Goal: Task Accomplishment & Management: Use online tool/utility

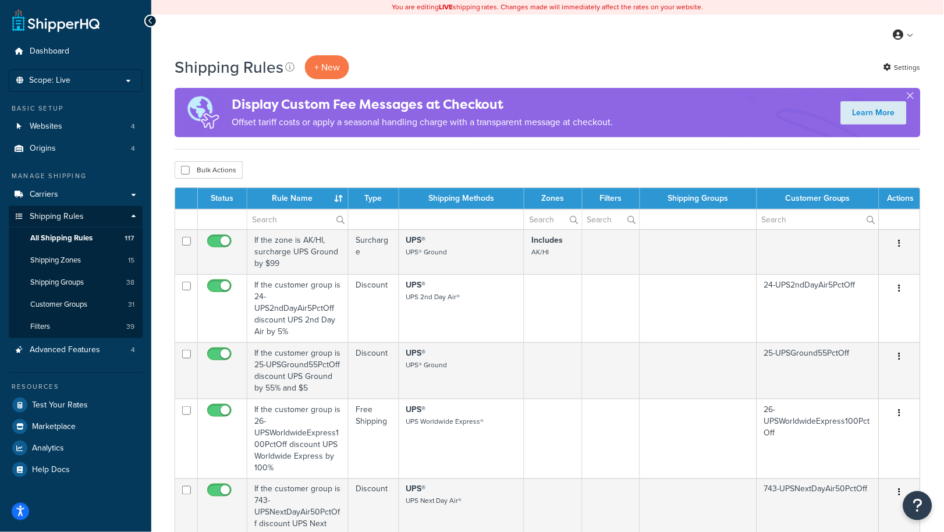
click at [247, 294] on td "If the customer group is 24-UPS2ndDayAir5PctOff discount UPS 2nd Day Air by 5%" at bounding box center [297, 308] width 101 height 68
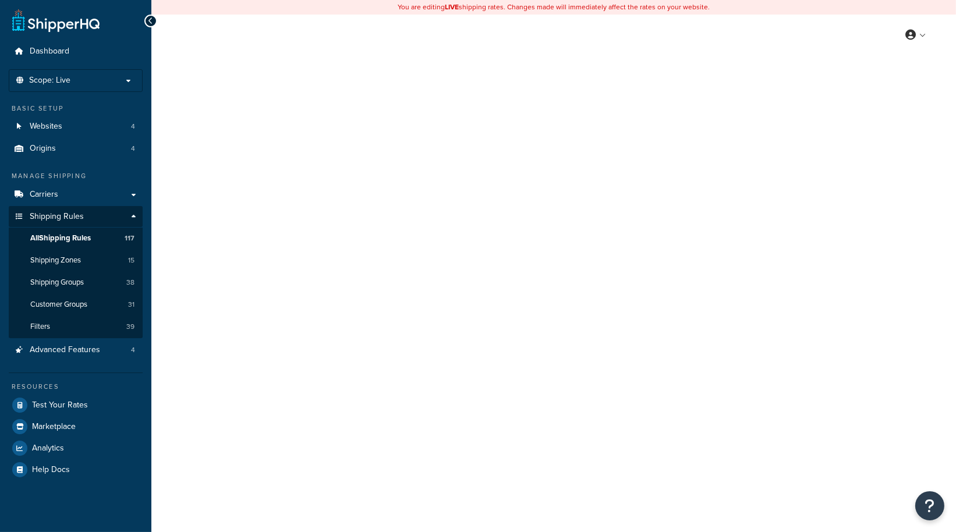
select select "SURCHARGE"
select select "CART"
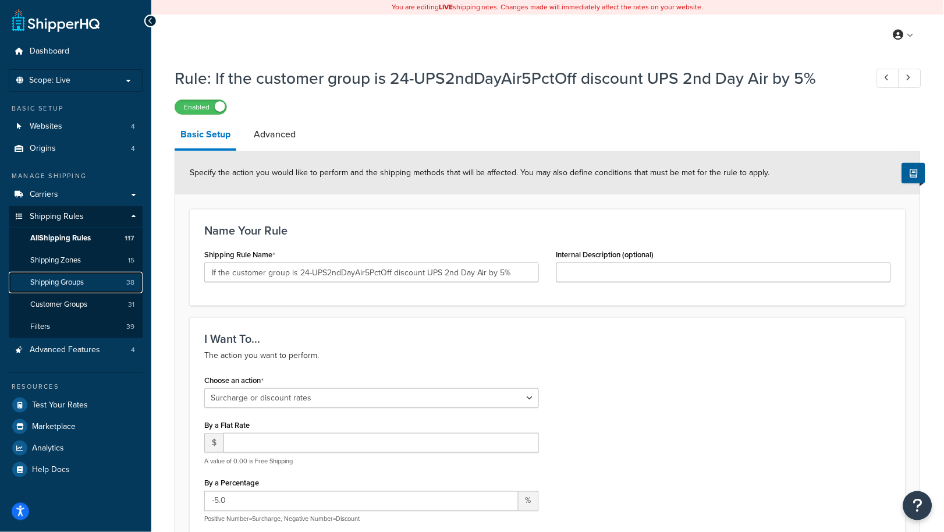
click at [68, 278] on span "Shipping Groups" at bounding box center [57, 283] width 54 height 10
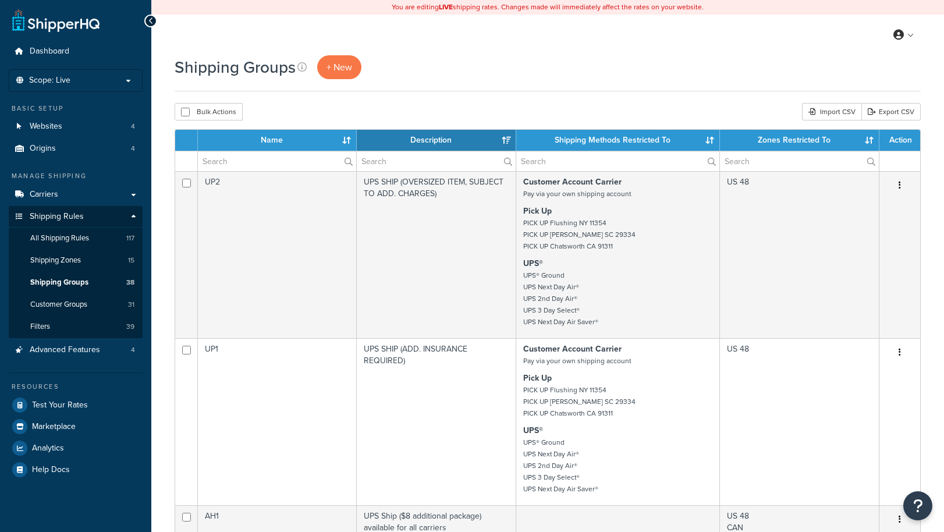
select select "15"
click at [351, 72] on span "+ New" at bounding box center [340, 67] width 26 height 13
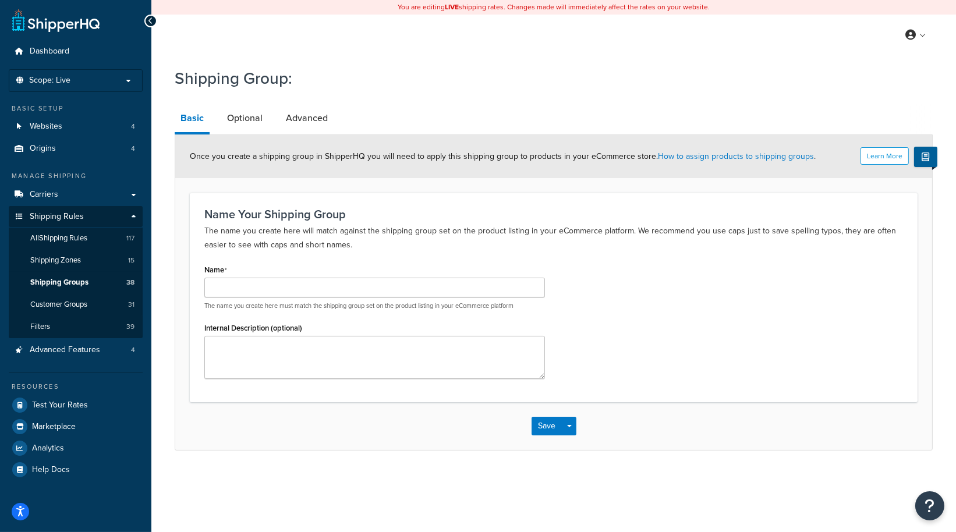
click at [172, 228] on div "Shipping Group: Basic Optional Advanced Learn More Once you create a shipping g…" at bounding box center [553, 270] width 804 height 418
drag, startPoint x: 252, startPoint y: 288, endPoint x: 261, endPoint y: 286, distance: 8.9
click at [252, 288] on input "Name" at bounding box center [374, 288] width 340 height 20
paste input "Free LTL"
drag, startPoint x: 229, startPoint y: 288, endPoint x: 120, endPoint y: 288, distance: 108.8
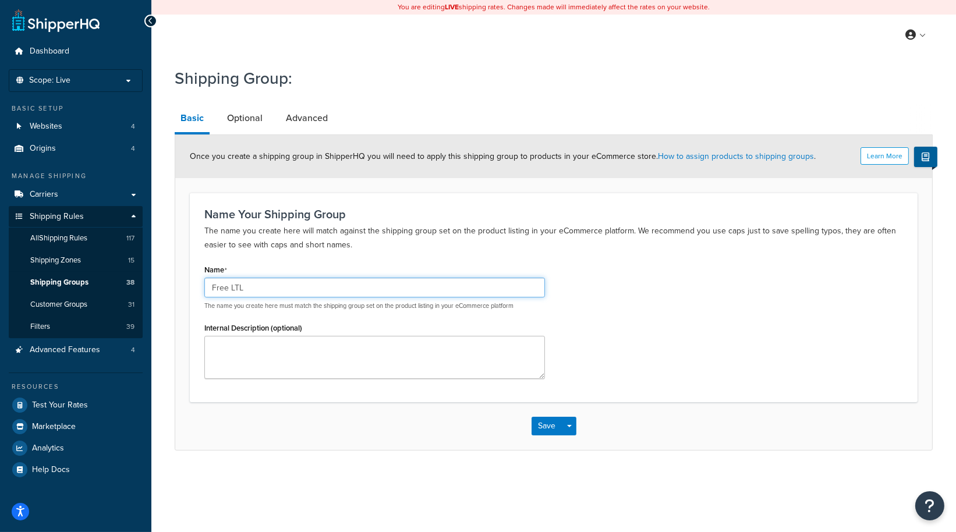
click at [118, 289] on div "Dashboard Scope: Live Basic Setup Websites 4 Origins 4 Manage Shipping Carriers…" at bounding box center [478, 266] width 956 height 532
type input "FREE LTL"
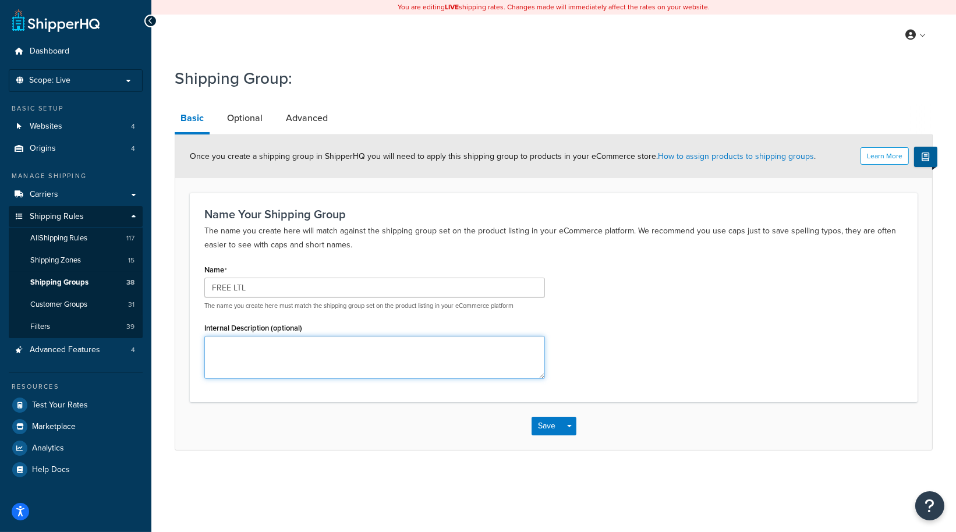
click at [285, 350] on textarea "Internal Description (optional)" at bounding box center [374, 357] width 340 height 43
type textarea "F"
type textarea "Eligible FREE LTL for specific Rustlick products when buying two or more"
click at [183, 438] on div "Save Save Dropdown Save and Edit Save and Duplicate Save and Create New" at bounding box center [553, 426] width 757 height 48
click at [543, 424] on button "Save" at bounding box center [546, 426] width 31 height 19
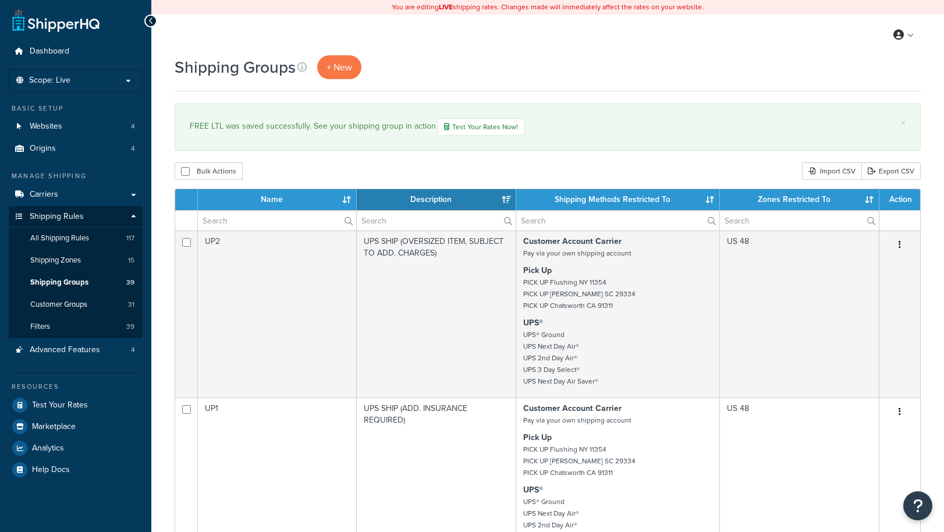
select select "15"
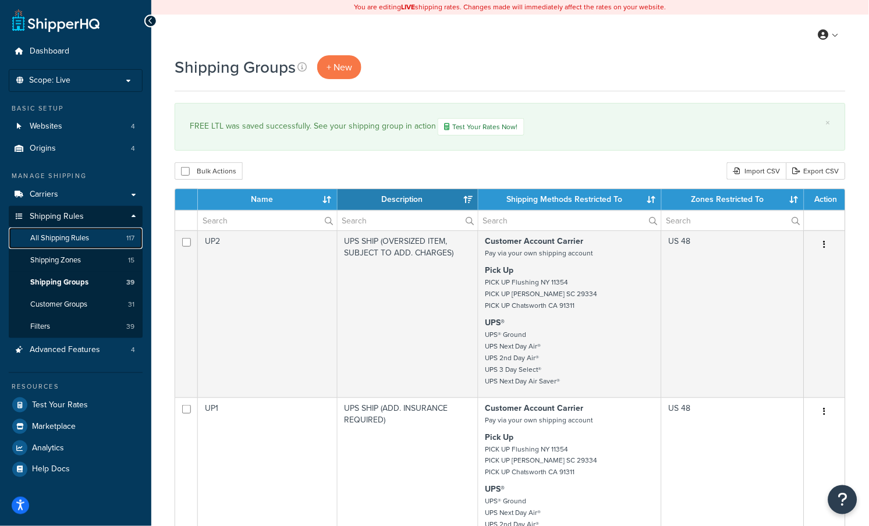
click at [66, 236] on span "All Shipping Rules" at bounding box center [59, 238] width 59 height 10
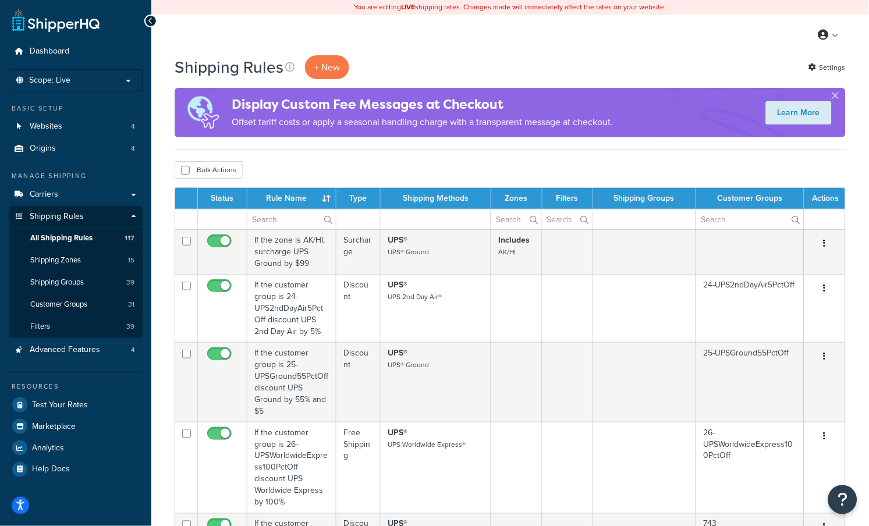
click at [333, 65] on p "+ New" at bounding box center [327, 67] width 44 height 24
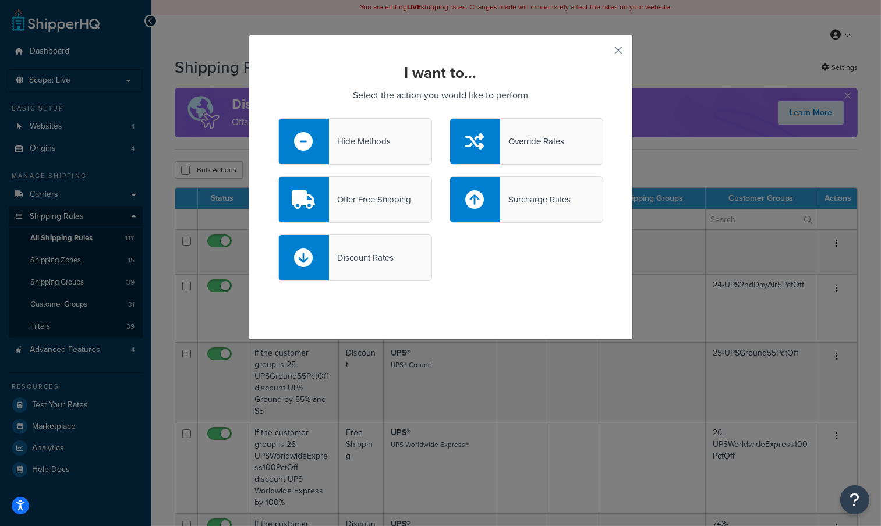
click at [450, 301] on div "I want to... Select the action you would like to perform Hide Methods Override …" at bounding box center [441, 187] width 384 height 305
click at [386, 202] on div "Offer Free Shipping" at bounding box center [370, 199] width 82 height 16
click at [0, 0] on input "Offer Free Shipping" at bounding box center [0, 0] width 0 height 0
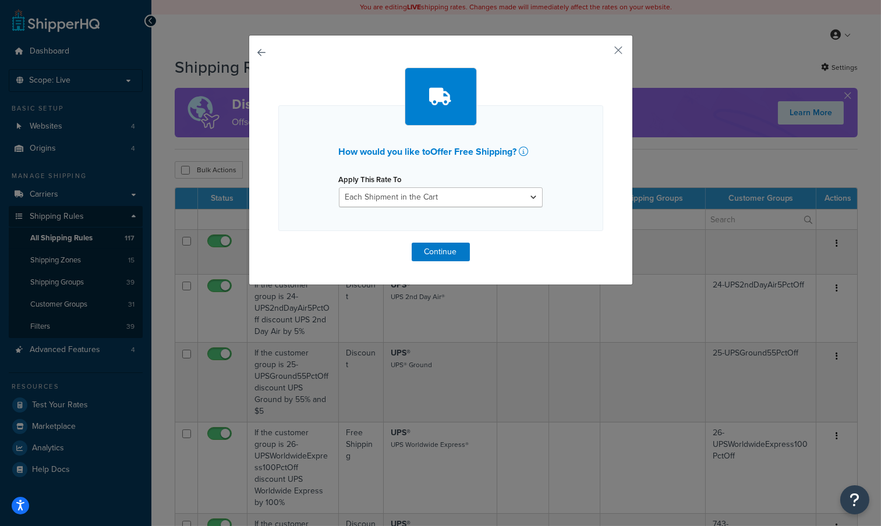
drag, startPoint x: 379, startPoint y: 219, endPoint x: 404, endPoint y: 211, distance: 25.8
click at [379, 219] on div "How would you like to Offer Free Shipping ? Apply This Rate To Each Shipment in…" at bounding box center [440, 168] width 325 height 126
click at [439, 196] on select "Each Shipment in the Cart Each Origin in the Cart Each Shipping Group in the Ca…" at bounding box center [441, 197] width 204 height 20
click at [587, 198] on div "How would you like to Offer Free Shipping ? Apply This Rate To Each Shipment in…" at bounding box center [440, 168] width 325 height 126
click at [444, 196] on select "Each Shipment in the Cart Each Origin in the Cart Each Shipping Group in the Ca…" at bounding box center [441, 197] width 204 height 20
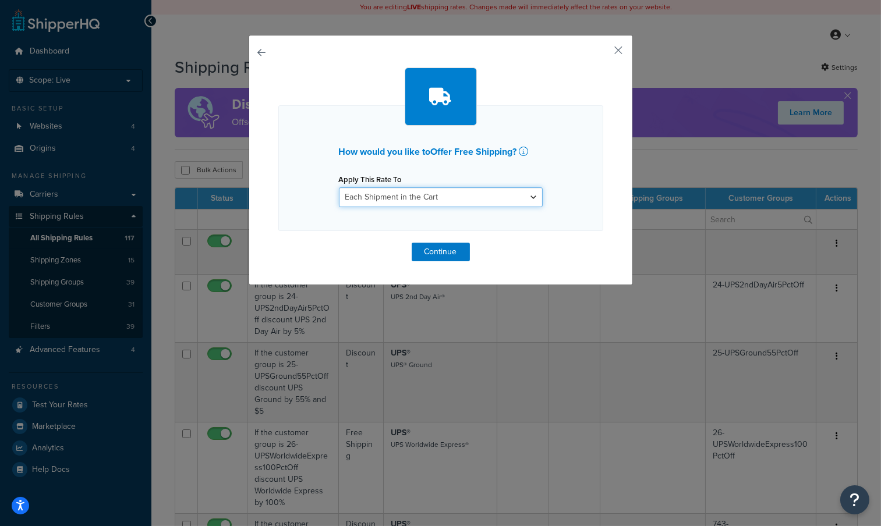
select select "SHIPPING_GROUP"
click at [339, 187] on select "Each Shipment in the Cart Each Origin in the Cart Each Shipping Group in the Ca…" at bounding box center [441, 197] width 204 height 20
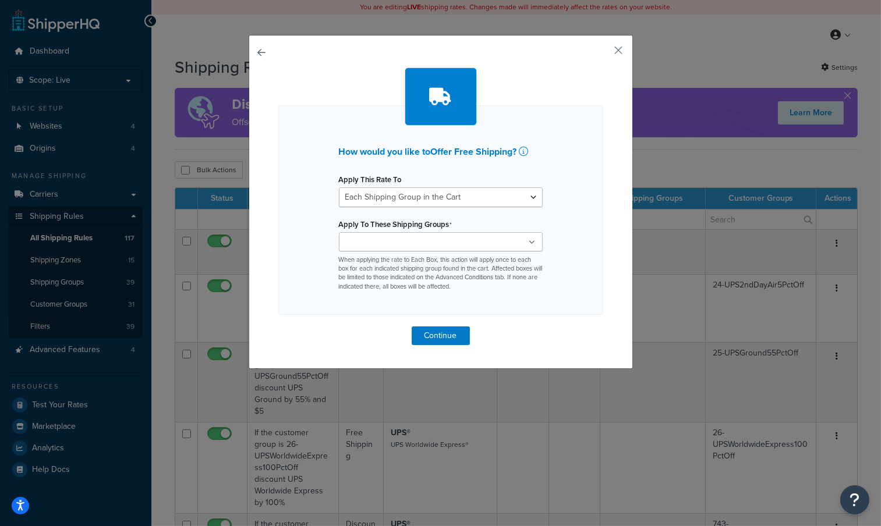
click at [392, 242] on input "Apply To These Shipping Groups" at bounding box center [393, 242] width 103 height 13
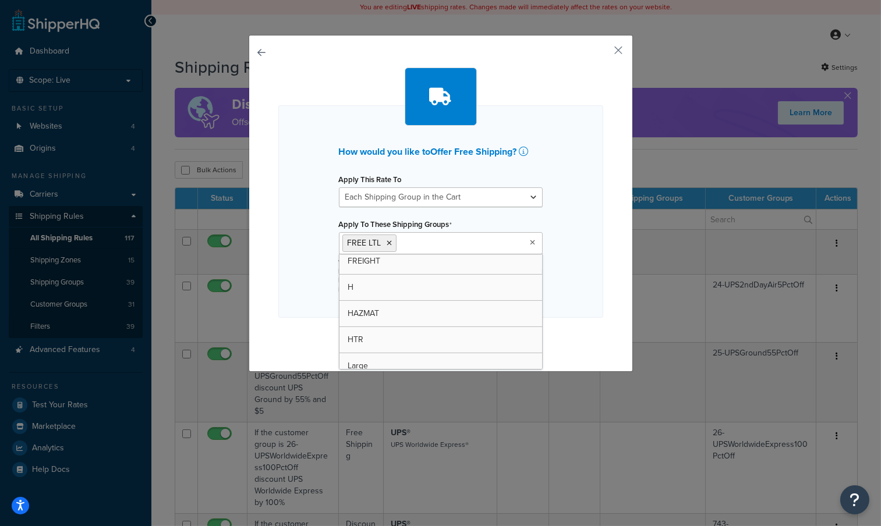
scroll to position [556, 0]
click at [573, 241] on div "How would you like to Offer Free Shipping ? Apply This Rate To Each Shipment in…" at bounding box center [440, 211] width 325 height 212
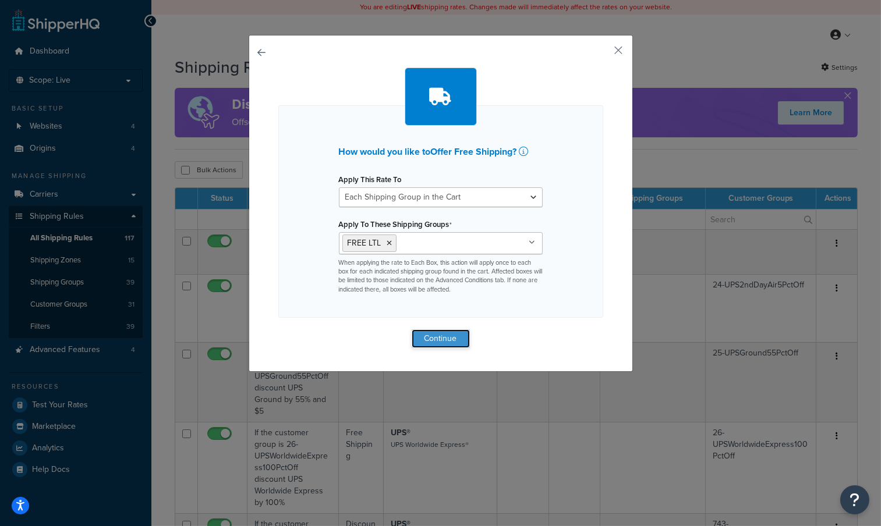
click at [437, 336] on button "Continue" at bounding box center [440, 338] width 58 height 19
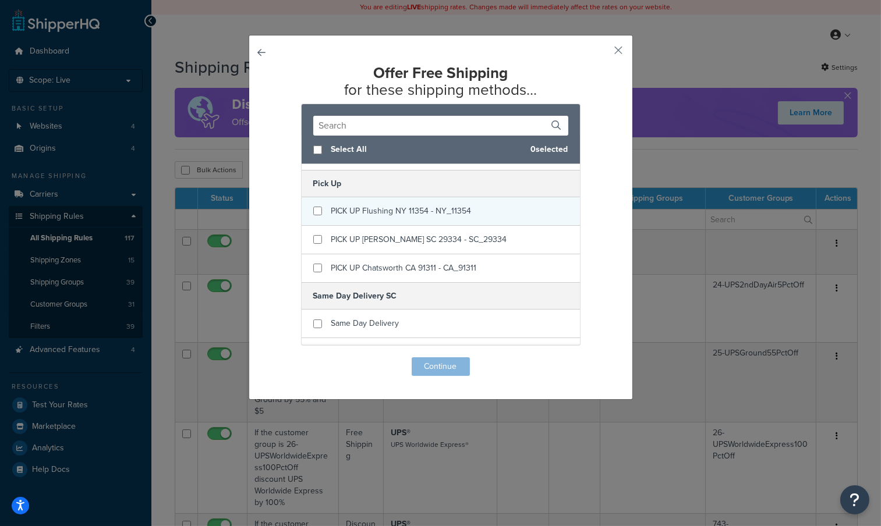
scroll to position [145, 0]
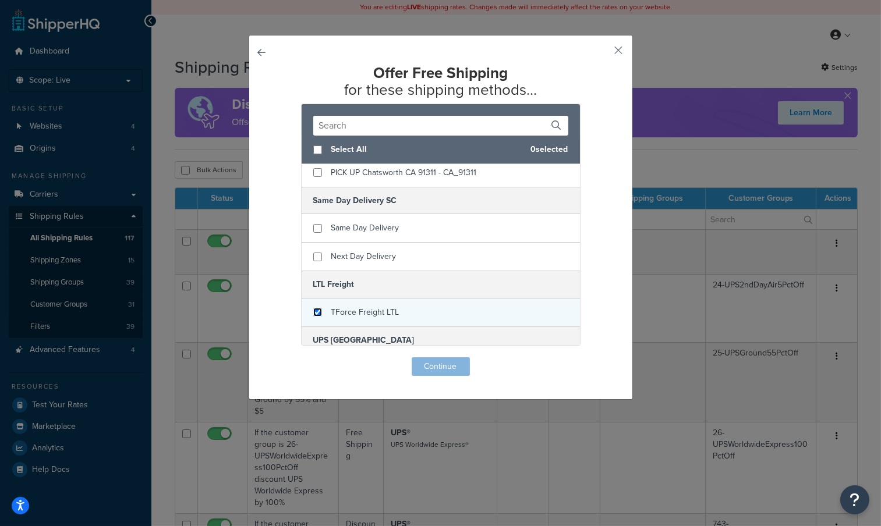
click at [313, 311] on input "checkbox" at bounding box center [317, 312] width 9 height 9
checkbox input "true"
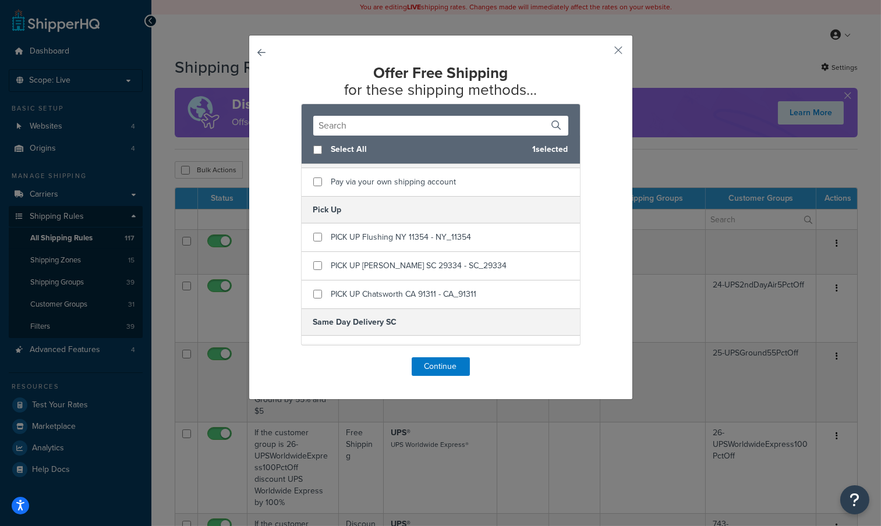
scroll to position [0, 0]
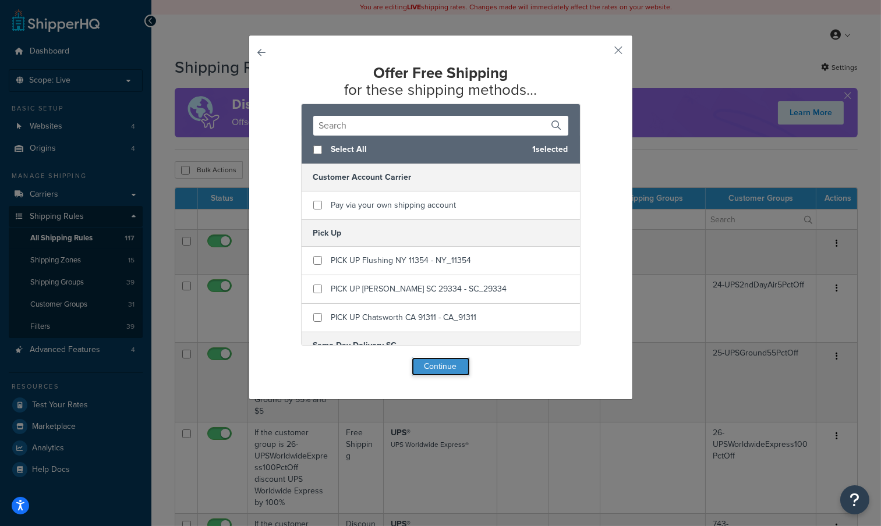
click at [439, 367] on button "Continue" at bounding box center [440, 366] width 58 height 19
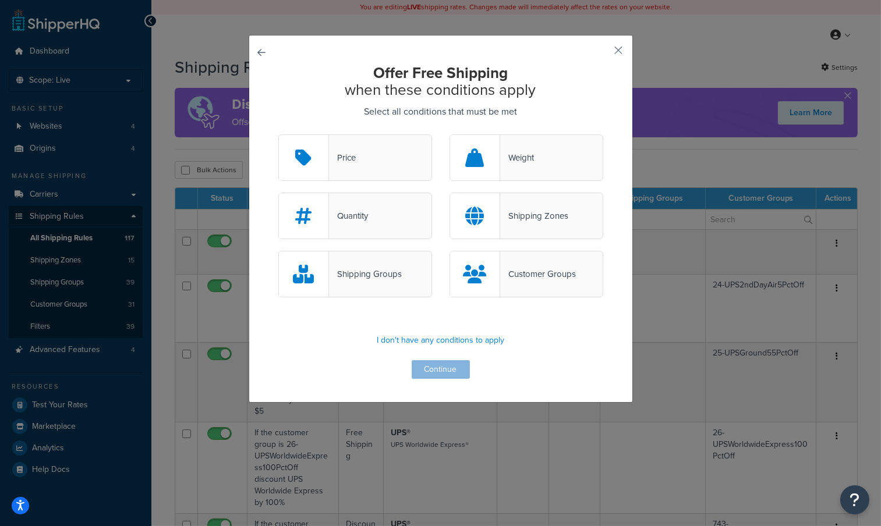
click at [393, 281] on div "Shipping Groups" at bounding box center [365, 274] width 73 height 16
click at [0, 0] on input "Shipping Groups" at bounding box center [0, 0] width 0 height 0
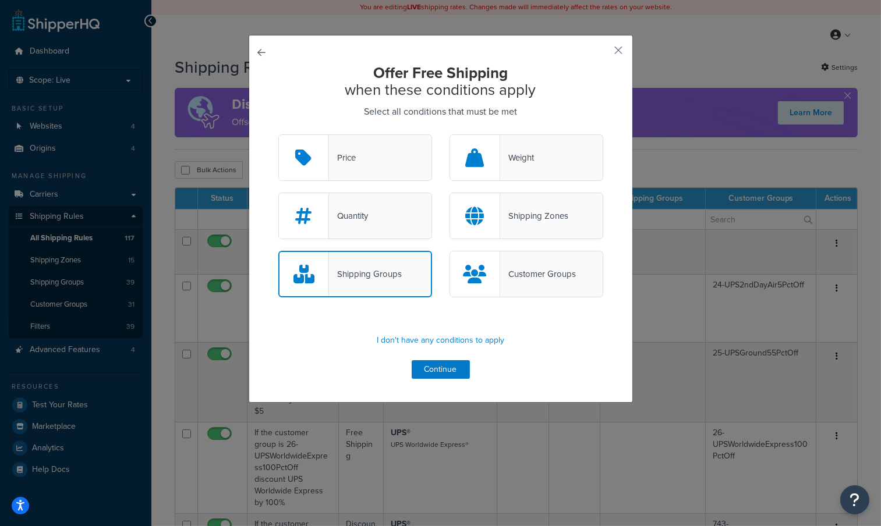
click at [386, 225] on div "Quantity" at bounding box center [355, 216] width 154 height 47
click at [0, 0] on input "Quantity" at bounding box center [0, 0] width 0 height 0
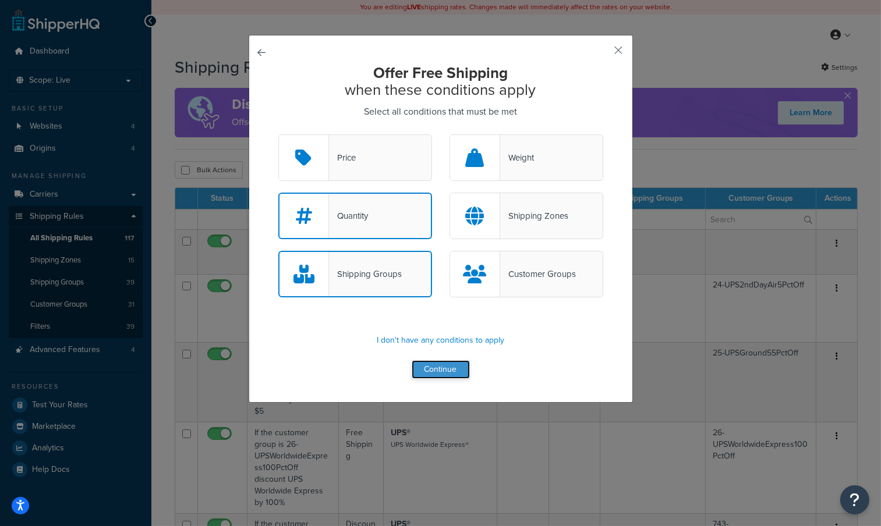
click at [439, 363] on button "Continue" at bounding box center [440, 369] width 58 height 19
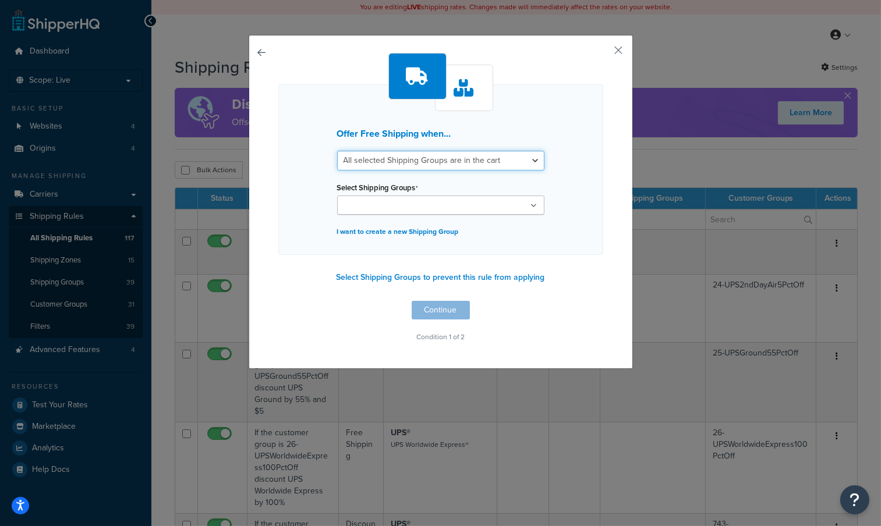
click at [444, 159] on select "All selected Shipping Groups are in the cart Any selected Shipping Groups are i…" at bounding box center [440, 161] width 207 height 20
click at [580, 184] on div "Offer Free Shipping when... All selected Shipping Groups are in the cart Any se…" at bounding box center [440, 169] width 325 height 171
click at [430, 206] on ul at bounding box center [440, 205] width 207 height 19
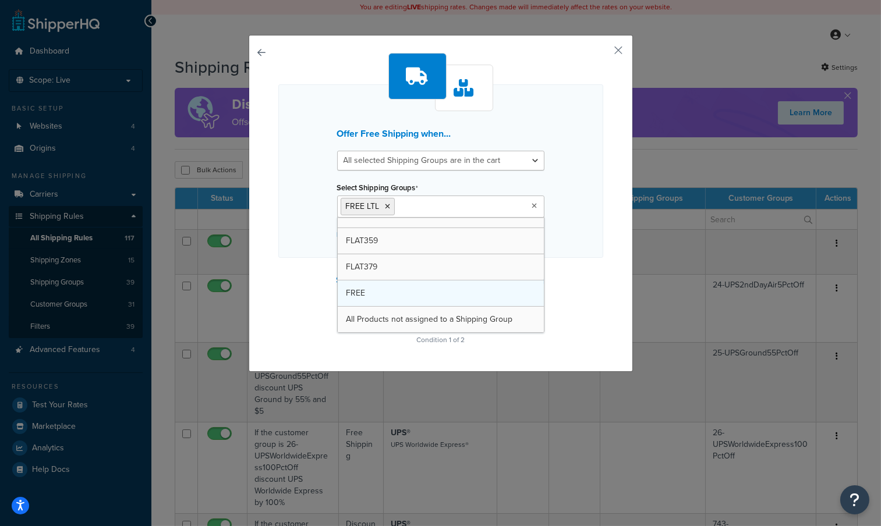
scroll to position [879, 0]
click at [580, 322] on div "Offer Free Shipping when... All selected Shipping Groups are in the cart Any se…" at bounding box center [440, 200] width 325 height 295
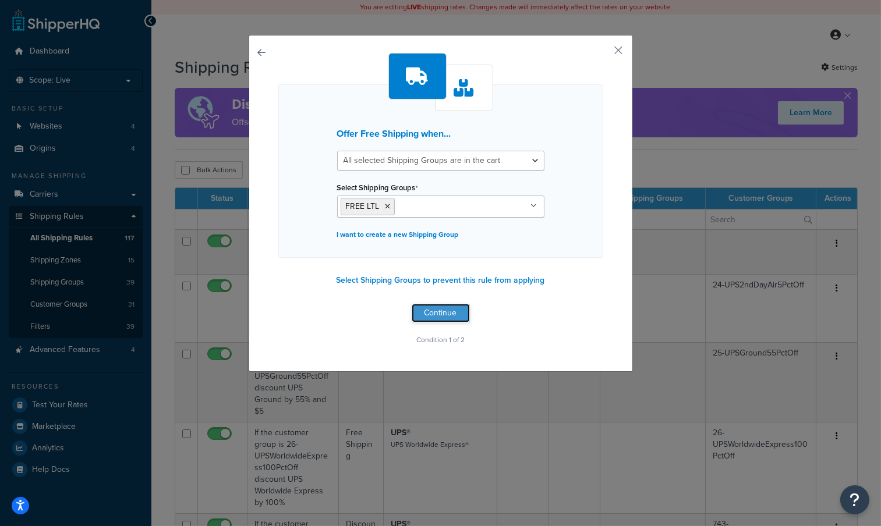
click at [442, 311] on button "Continue" at bounding box center [440, 313] width 58 height 19
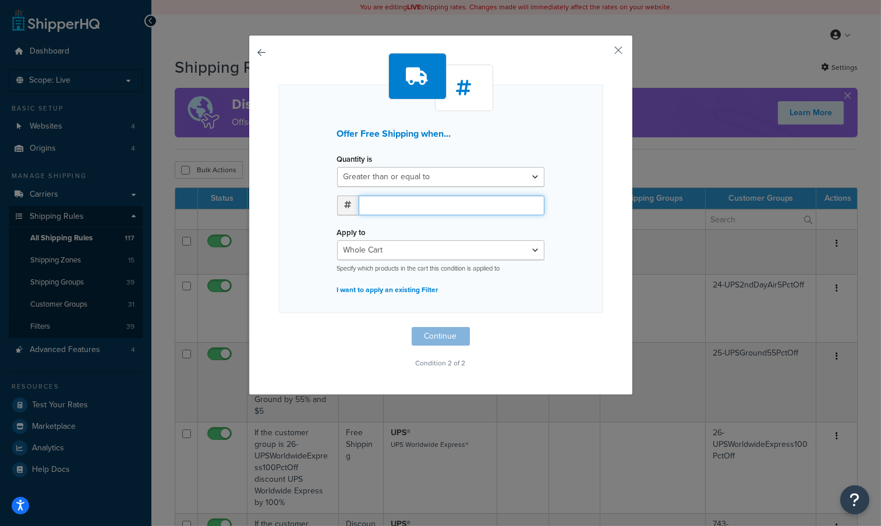
click at [386, 203] on input "number" at bounding box center [452, 206] width 186 height 20
type input "2"
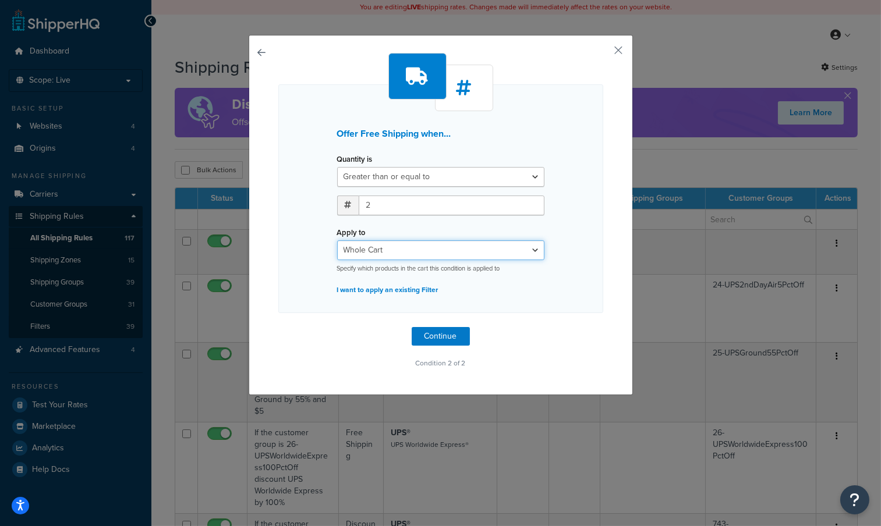
click at [417, 247] on select "Whole Cart Everything in Shipping Group Everything at Origin Each Item within S…" at bounding box center [440, 250] width 207 height 20
select select "SHIPPING_GROUP"
click at [337, 240] on select "Whole Cart Everything in Shipping Group Everything at Origin Each Item within S…" at bounding box center [440, 250] width 207 height 20
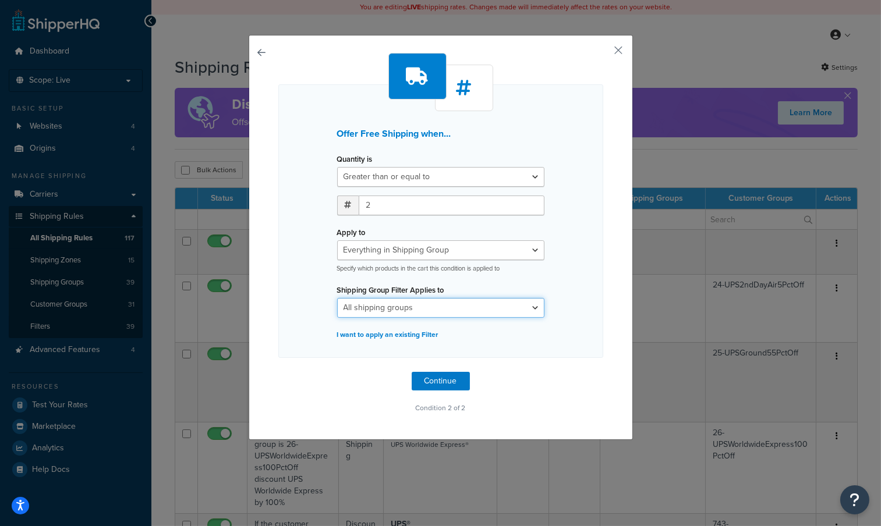
click at [427, 312] on select "All shipping groups AH1 B BTR DMAH DS1 DS2 FLAT109 FLAT119 FLAT129 FLAT149 FLAT…" at bounding box center [440, 308] width 207 height 20
select select "303747"
click at [337, 298] on select "All shipping groups AH1 B BTR DMAH DS1 DS2 FLAT109 FLAT119 FLAT129 FLAT149 FLAT…" at bounding box center [440, 308] width 207 height 20
click at [442, 377] on button "Continue" at bounding box center [440, 381] width 58 height 19
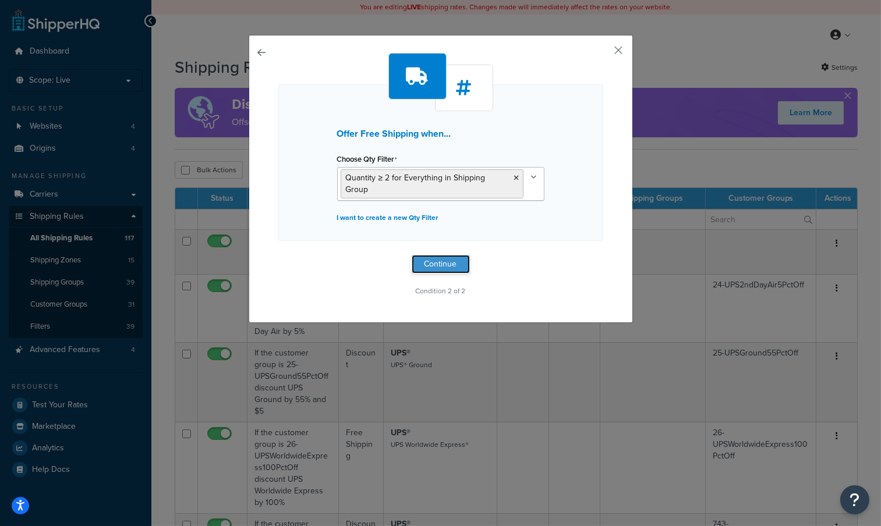
click at [445, 255] on button "Continue" at bounding box center [440, 264] width 58 height 19
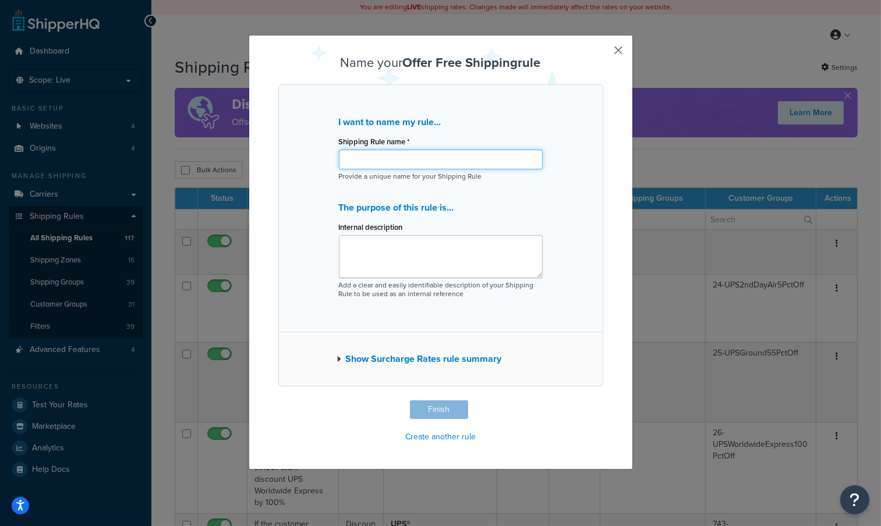
click at [396, 158] on input "Shipping Rule name *" at bounding box center [441, 160] width 204 height 20
type input "FREE LTL ON QTY 2"
click at [437, 411] on button "Finish" at bounding box center [439, 409] width 58 height 19
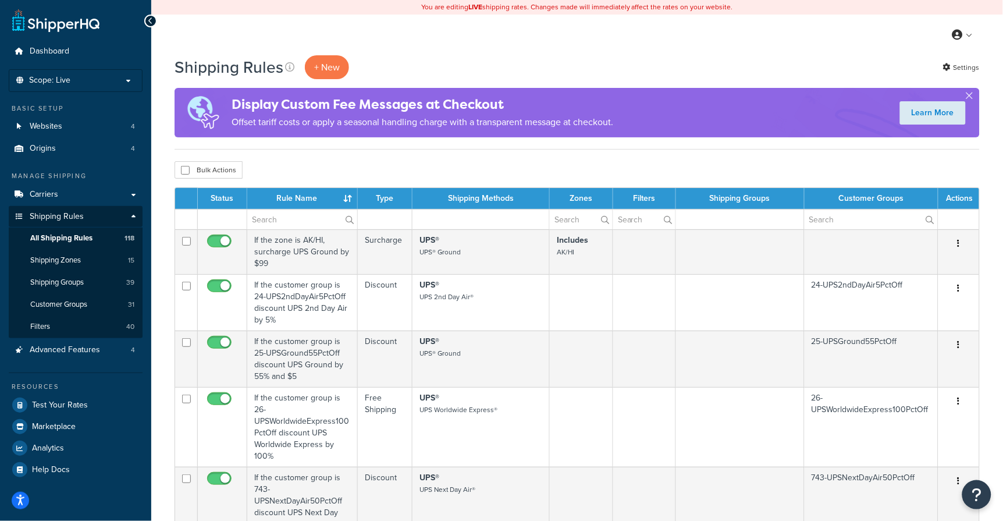
drag, startPoint x: 314, startPoint y: 162, endPoint x: 306, endPoint y: 164, distance: 8.3
click at [314, 162] on div "Bulk Actions Duplicate Delete" at bounding box center [578, 169] width 806 height 17
click at [267, 217] on input "text" at bounding box center [302, 220] width 110 height 20
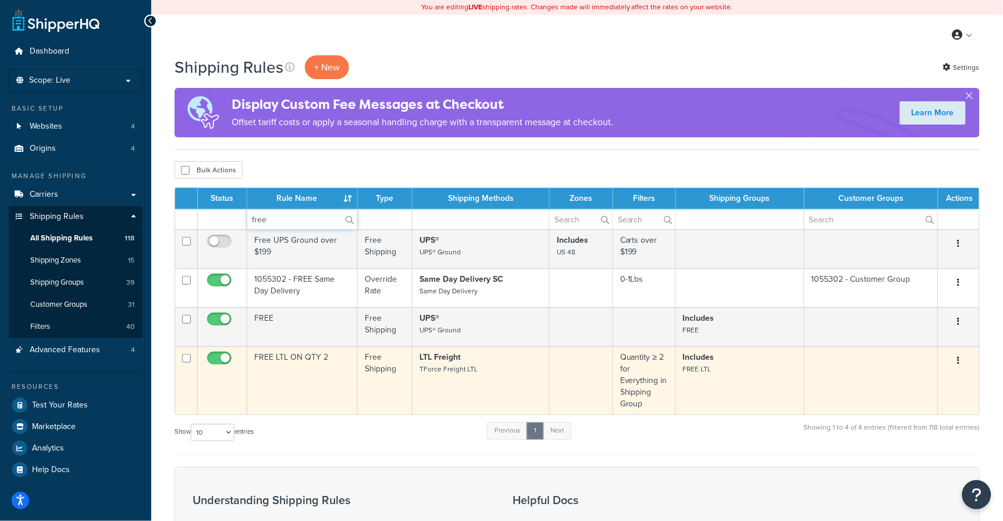
type input "free"
click at [282, 357] on td "FREE LTL ON QTY 2" at bounding box center [302, 380] width 111 height 68
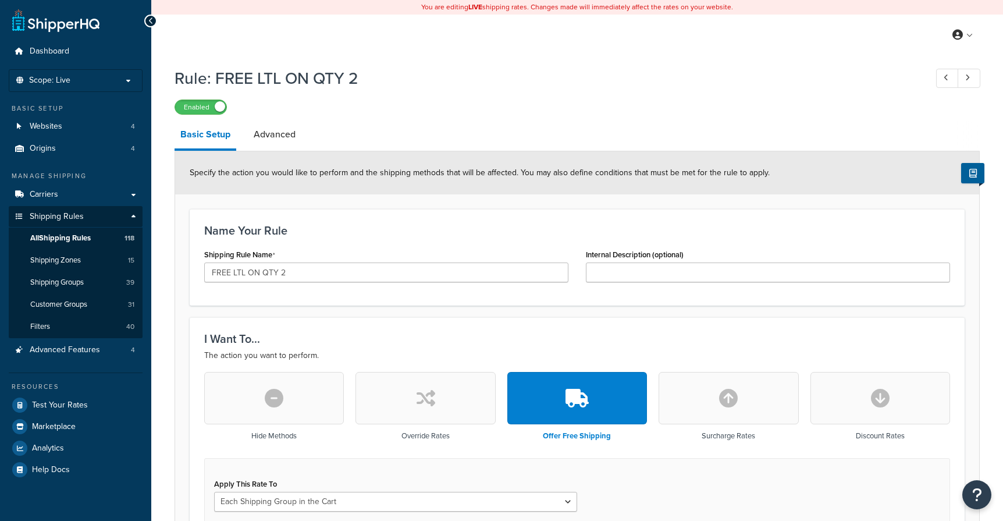
select select "SHIPPING_GROUP"
click at [308, 213] on div "Name Your Rule Shipping Rule Name FREE LTL ON QTY 2 Internal Description (optio…" at bounding box center [577, 257] width 775 height 97
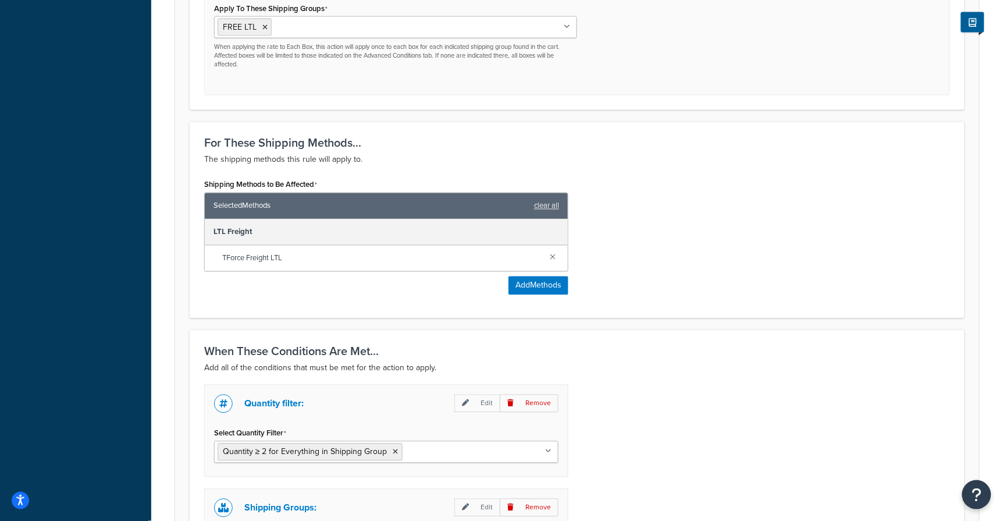
scroll to position [581, 0]
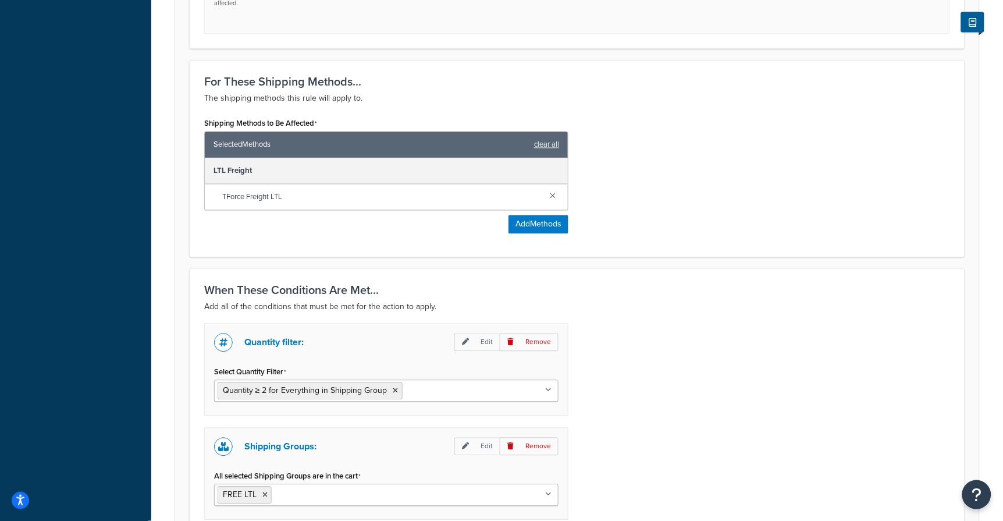
click at [376, 438] on div "Shipping Groups: Edit Remove" at bounding box center [386, 447] width 345 height 19
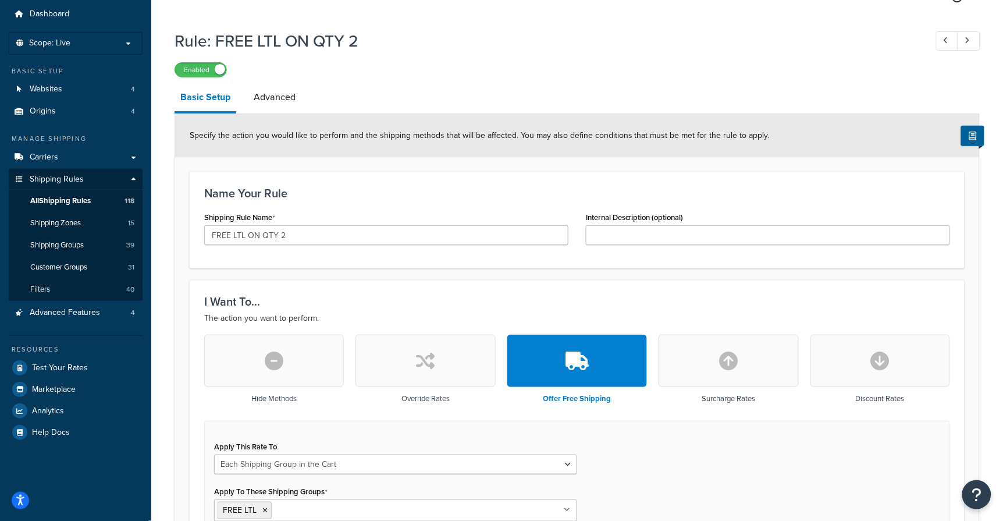
scroll to position [3, 0]
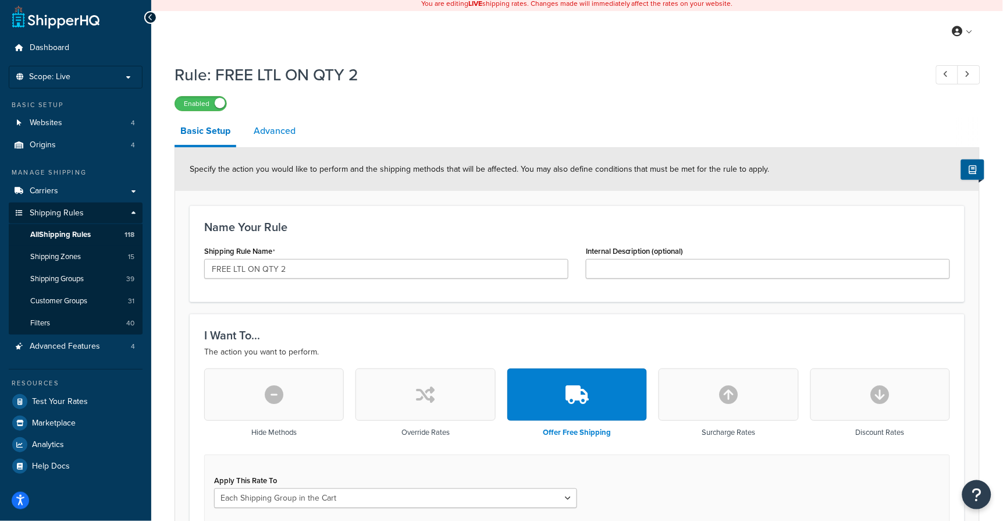
click at [267, 136] on link "Advanced" at bounding box center [275, 131] width 54 height 28
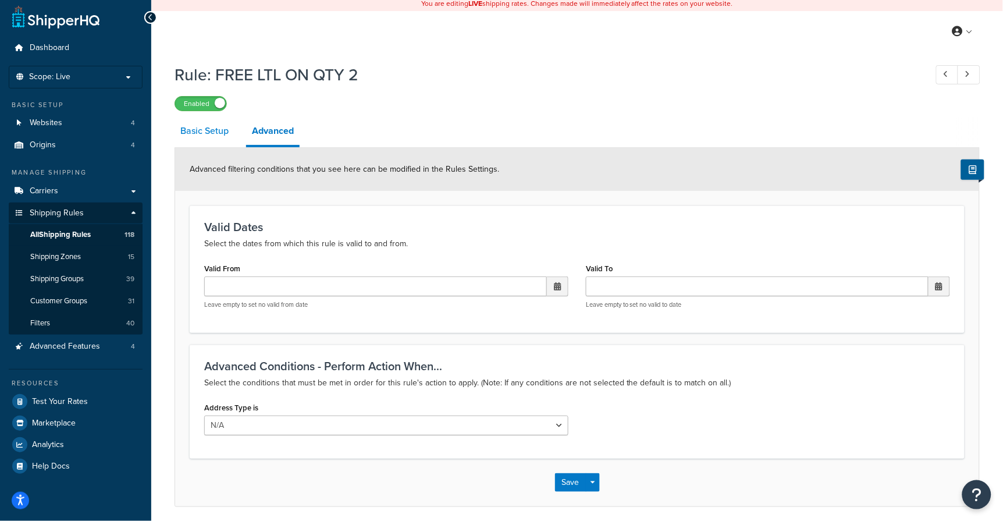
click at [201, 131] on link "Basic Setup" at bounding box center [205, 131] width 60 height 28
select select "SHIPPING_GROUP"
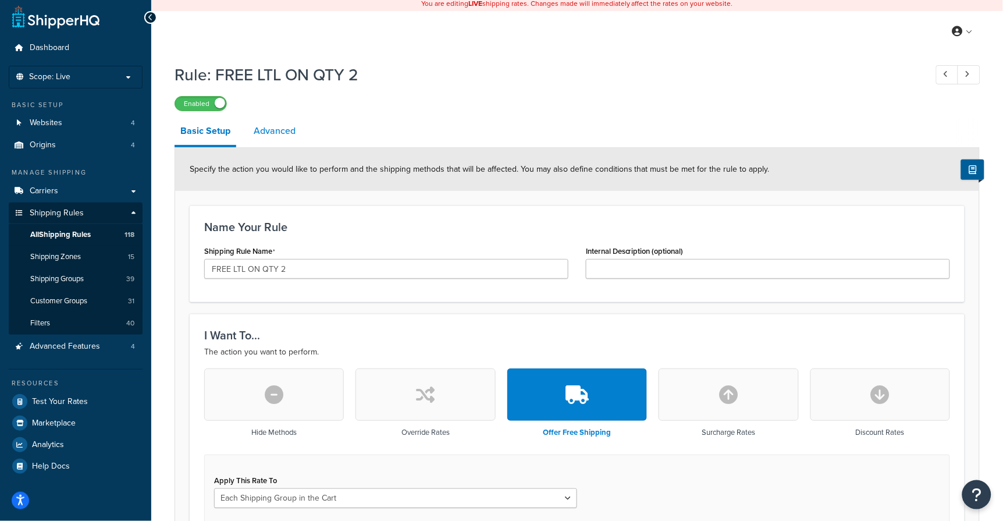
click at [271, 131] on link "Advanced" at bounding box center [275, 131] width 54 height 28
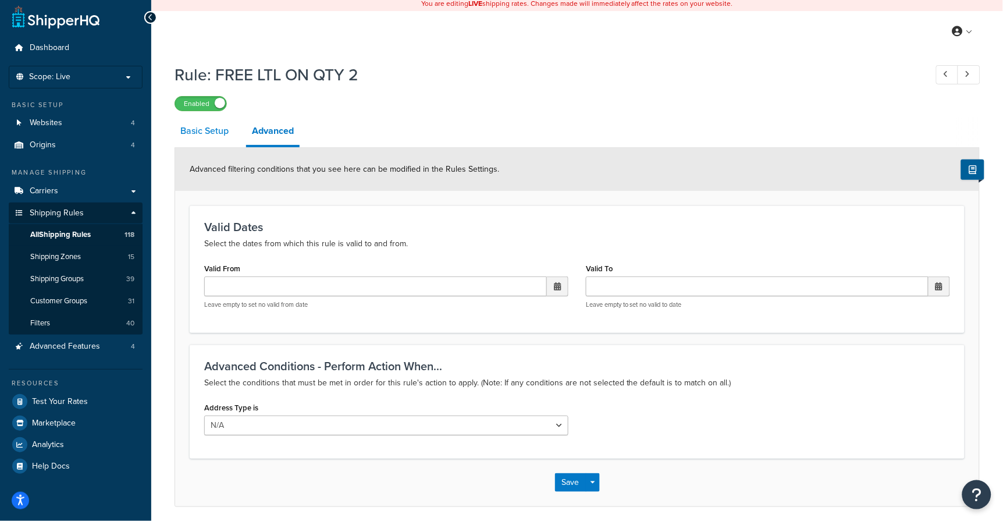
click at [197, 130] on link "Basic Setup" at bounding box center [205, 131] width 60 height 28
select select "SHIPPING_GROUP"
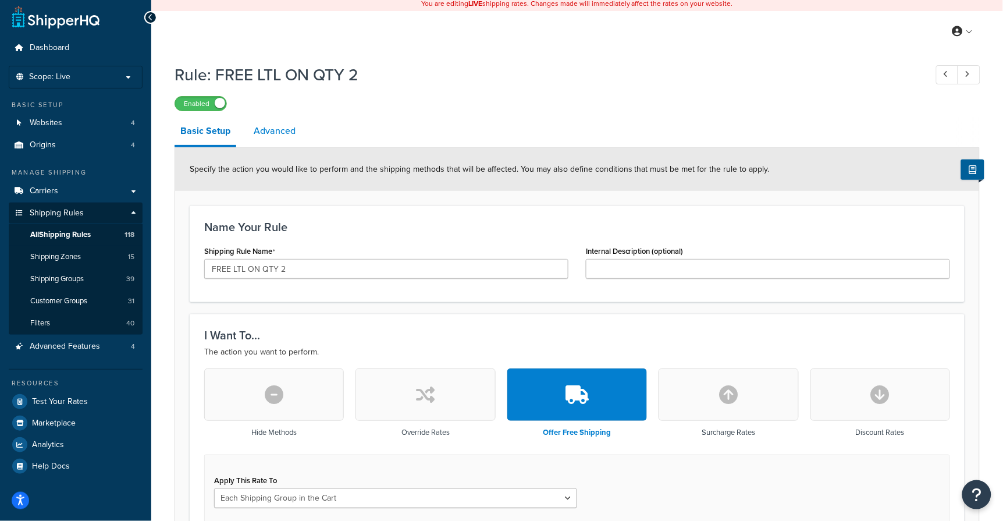
click at [257, 132] on link "Advanced" at bounding box center [275, 131] width 54 height 28
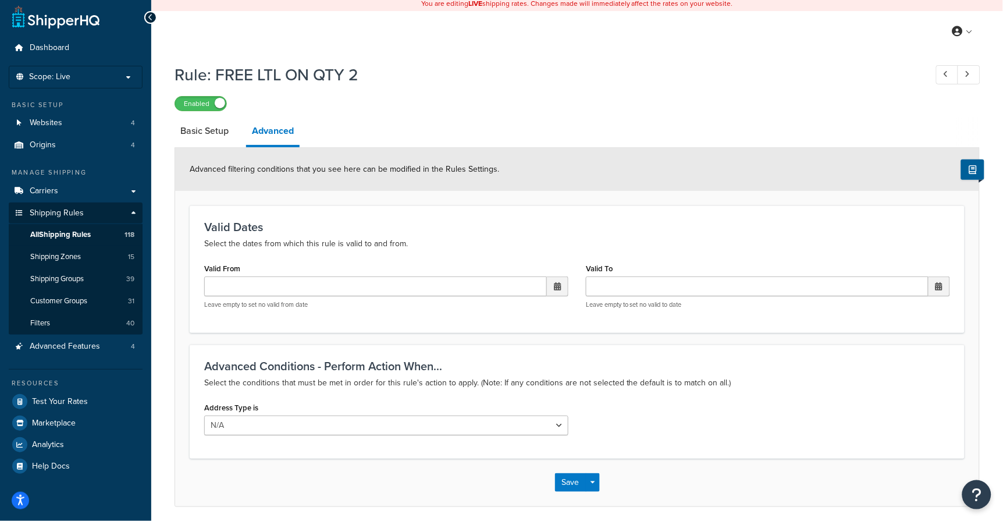
scroll to position [47, 0]
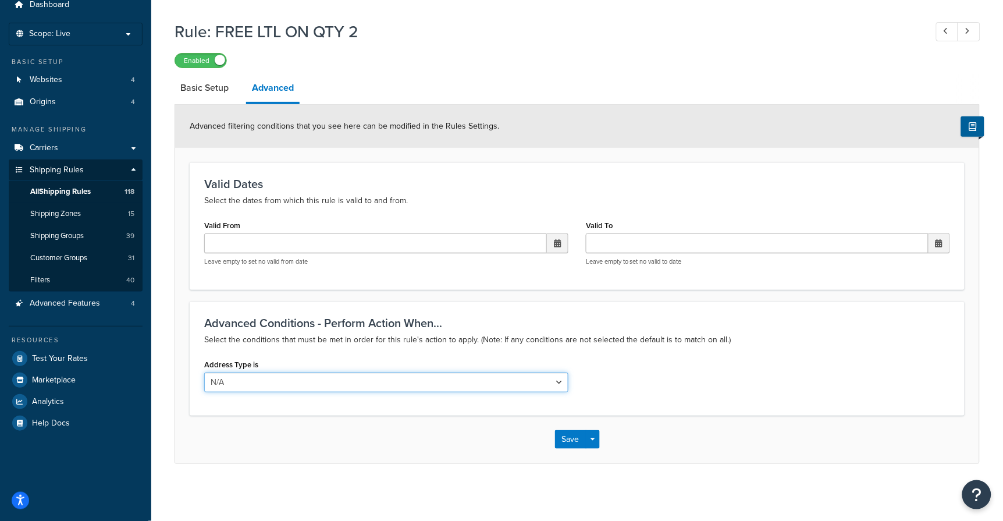
click at [331, 373] on select "N/A Business Residential" at bounding box center [386, 383] width 364 height 20
click at [384, 204] on p "Select the dates from which this rule is valid to and from." at bounding box center [577, 201] width 746 height 14
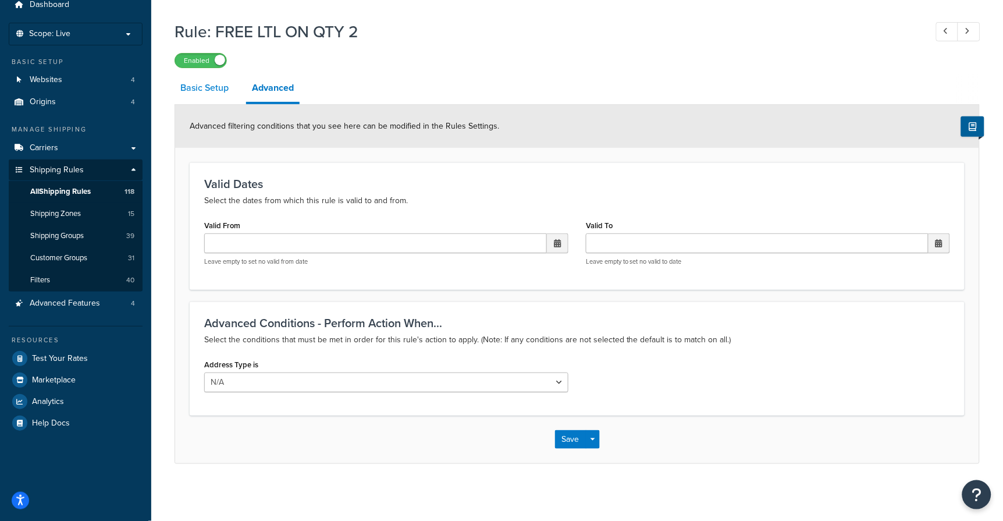
click at [214, 83] on link "Basic Setup" at bounding box center [205, 88] width 60 height 28
select select "SHIPPING_GROUP"
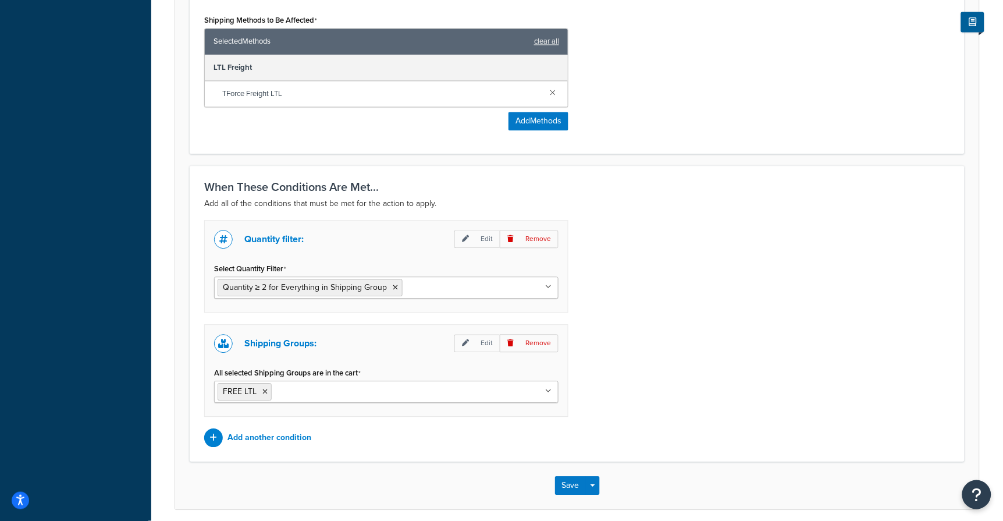
scroll to position [731, 0]
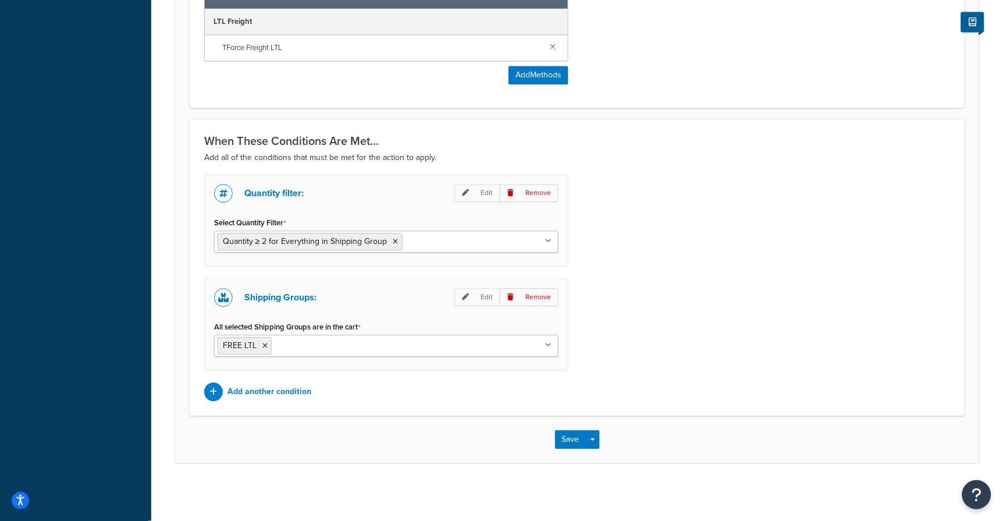
drag, startPoint x: 312, startPoint y: 466, endPoint x: 399, endPoint y: 469, distance: 86.8
click at [567, 432] on button "Save" at bounding box center [570, 439] width 31 height 19
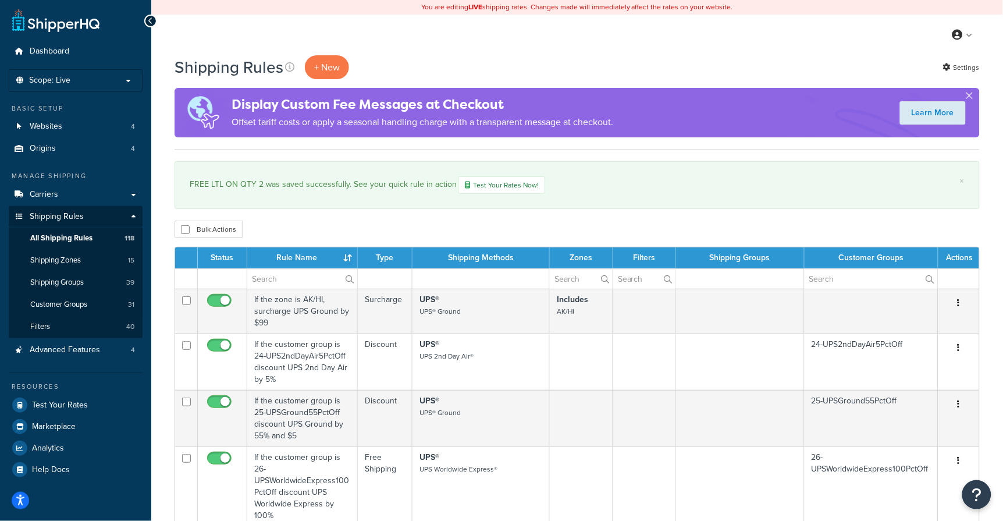
click at [325, 230] on div "Bulk Actions Duplicate [GEOGRAPHIC_DATA]" at bounding box center [578, 229] width 806 height 17
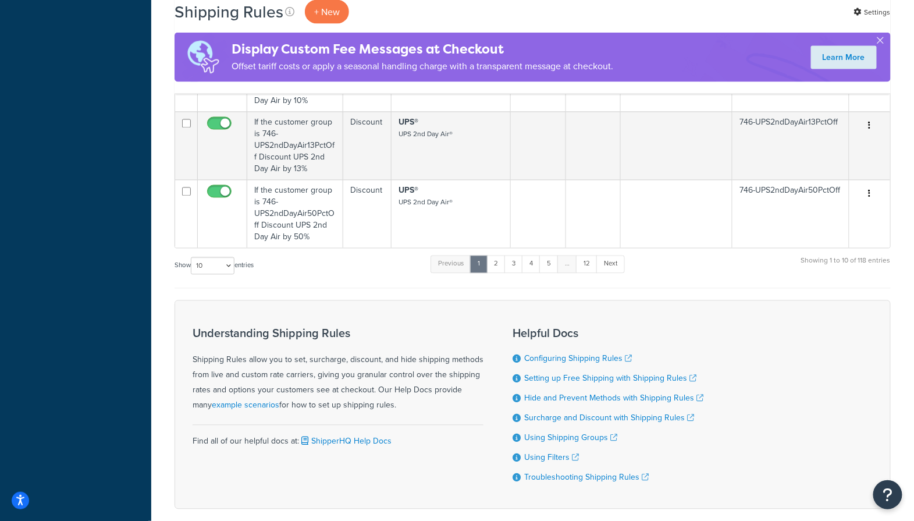
scroll to position [790, 0]
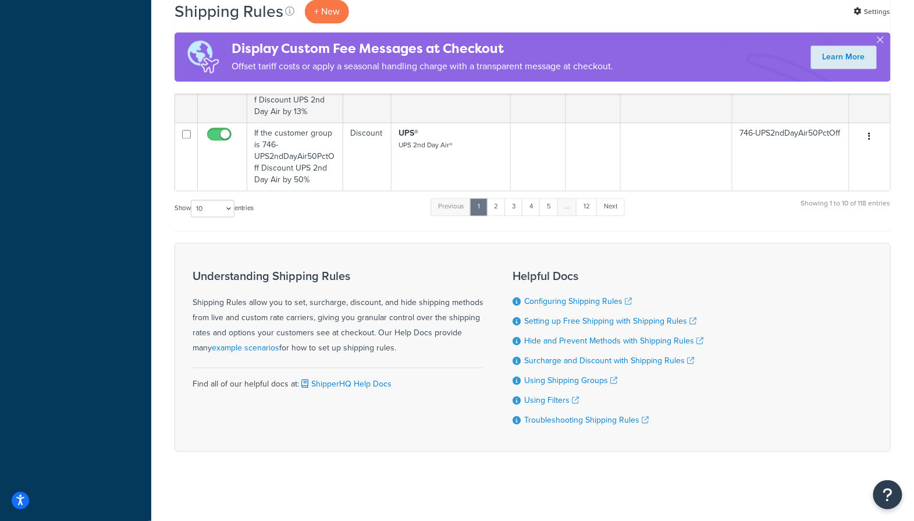
click at [310, 228] on div "Show 10 15 25 50 100 1000 entries Previous 1 2 3 4 5 … 12 Next Showing 1 to 10 …" at bounding box center [533, 214] width 716 height 34
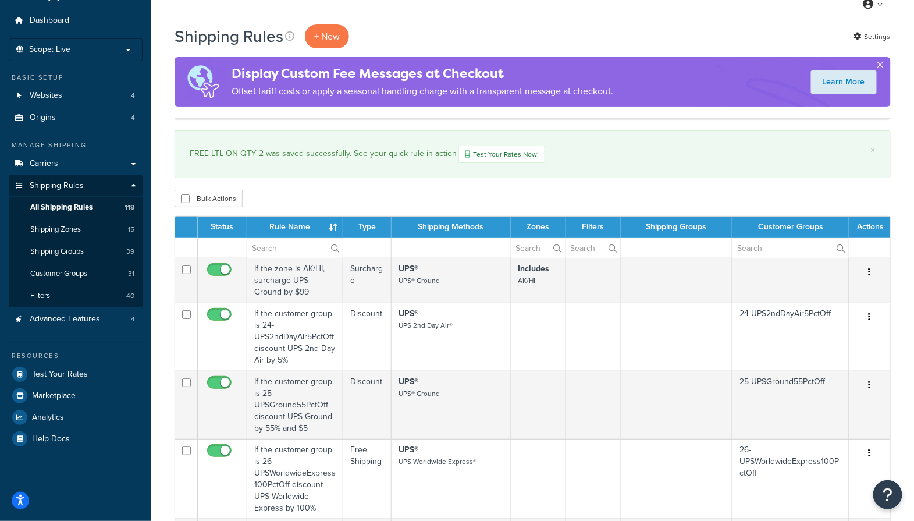
scroll to position [0, 0]
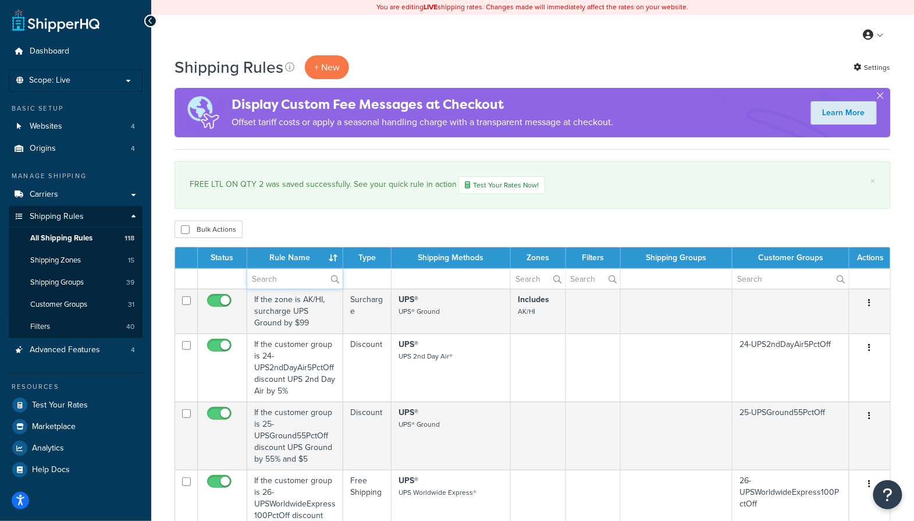
click at [288, 279] on input "text" at bounding box center [294, 279] width 95 height 20
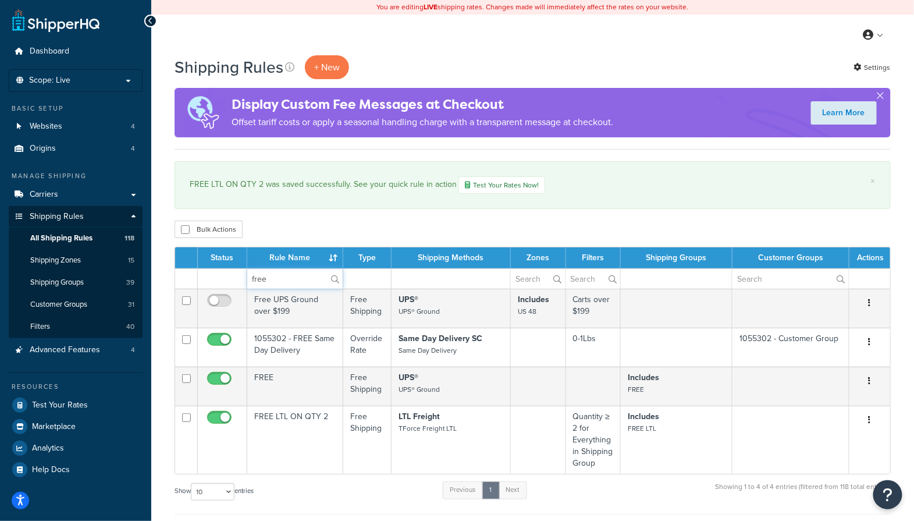
type input "free"
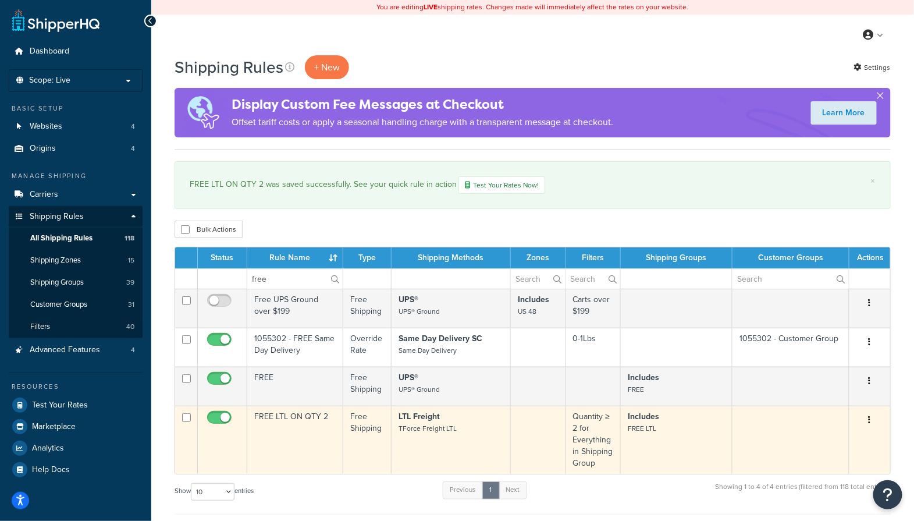
click at [298, 413] on td "FREE LTL ON QTY 2" at bounding box center [295, 440] width 96 height 68
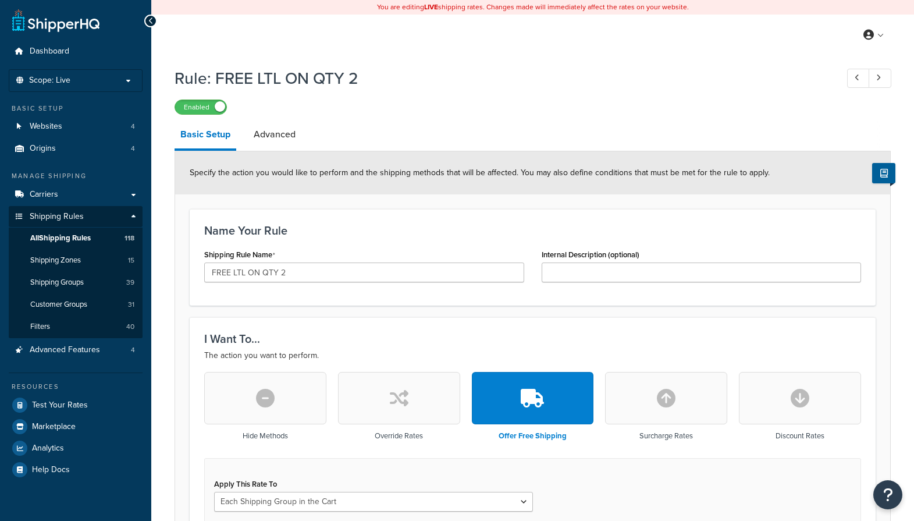
select select "SHIPPING_GROUP"
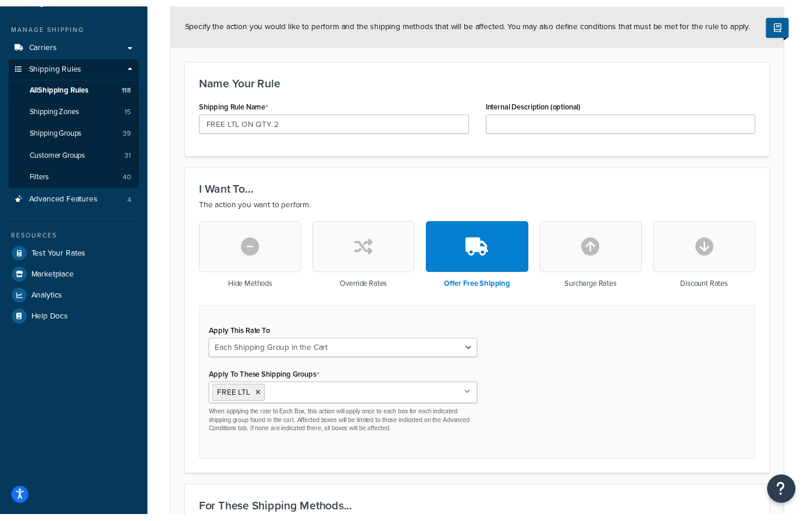
scroll to position [3, 0]
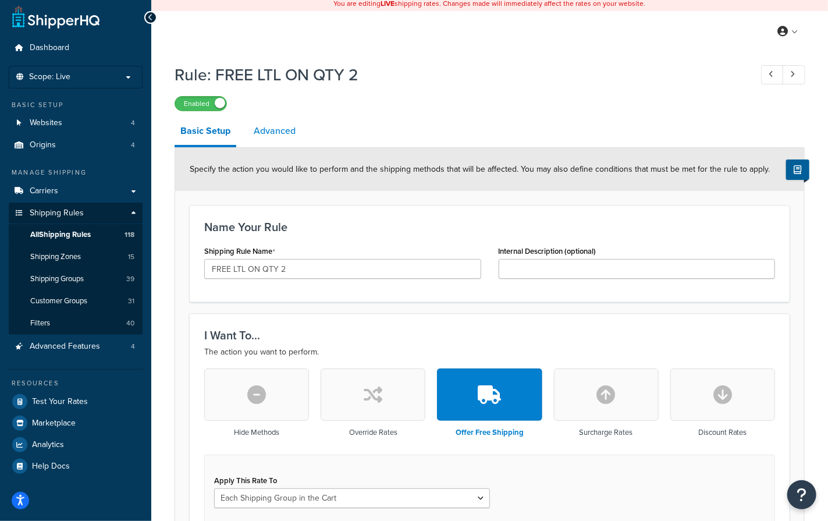
click at [273, 132] on link "Advanced" at bounding box center [275, 131] width 54 height 28
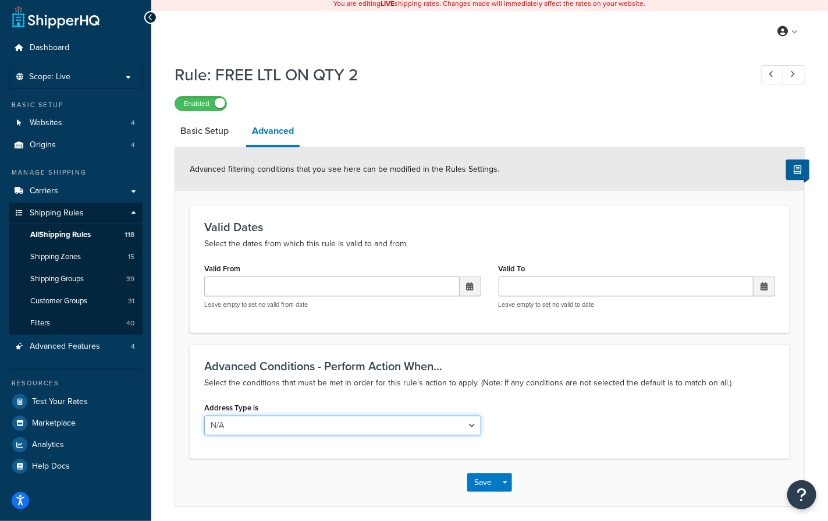
click at [390, 423] on select "N/A Business Residential" at bounding box center [342, 426] width 277 height 20
click at [197, 128] on link "Basic Setup" at bounding box center [205, 131] width 60 height 28
select select "SHIPPING_GROUP"
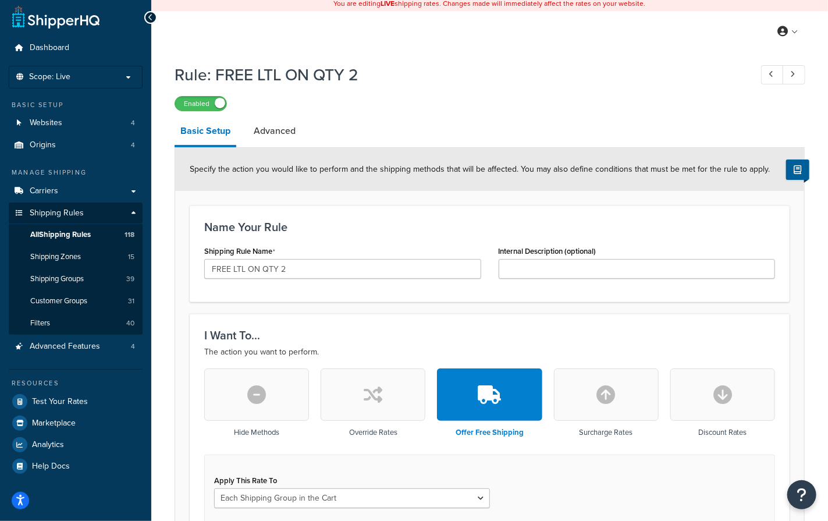
drag, startPoint x: 484, startPoint y: 33, endPoint x: 557, endPoint y: 1, distance: 79.5
click at [487, 33] on div "My Profile Billing Global Settings Contact Us Logout" at bounding box center [489, 31] width 677 height 41
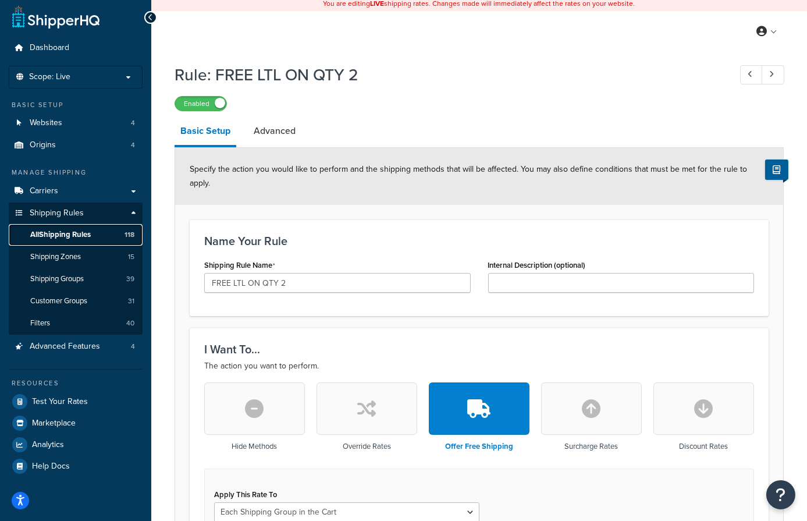
click at [58, 233] on span "All Shipping Rules" at bounding box center [60, 235] width 61 height 10
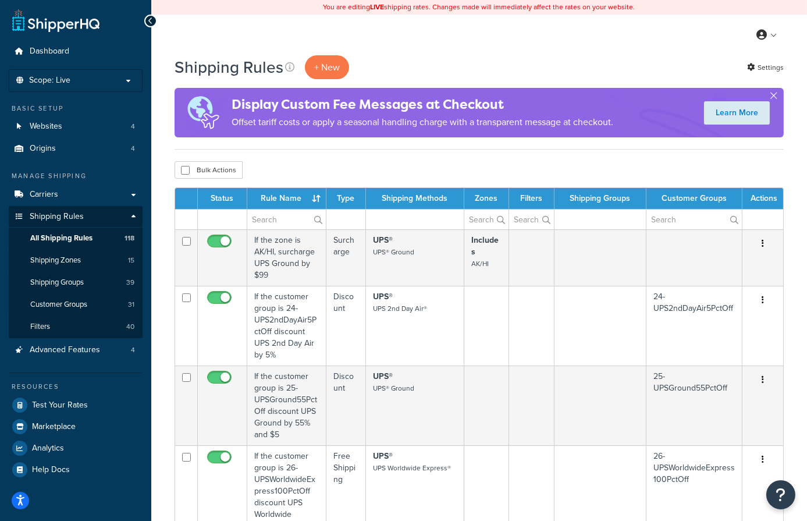
click at [764, 65] on link "Settings" at bounding box center [765, 67] width 37 height 16
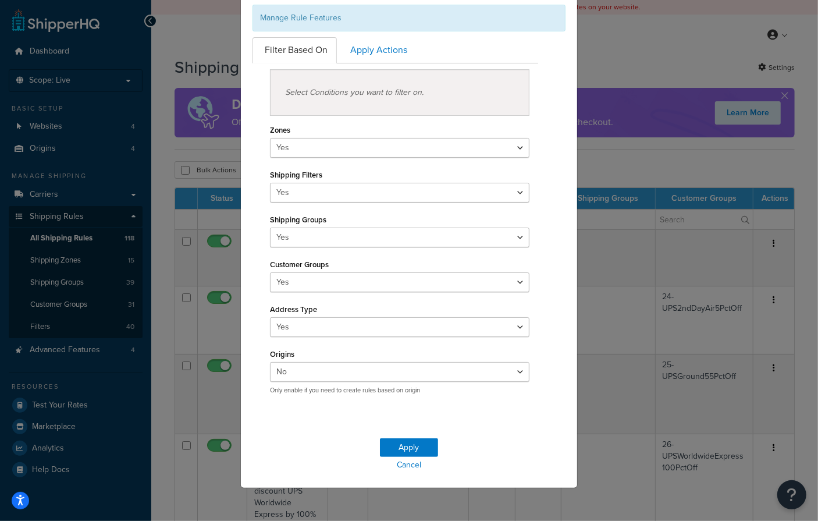
scroll to position [83, 0]
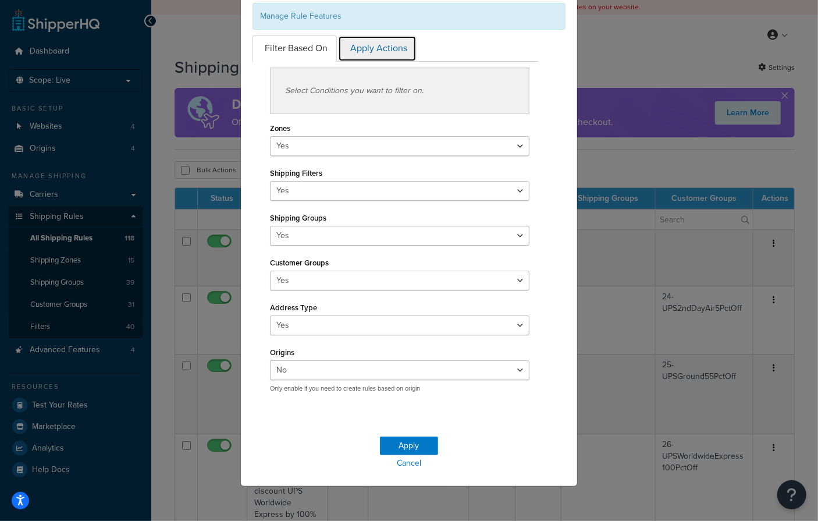
click at [381, 48] on link "Apply Actions" at bounding box center [377, 49] width 79 height 26
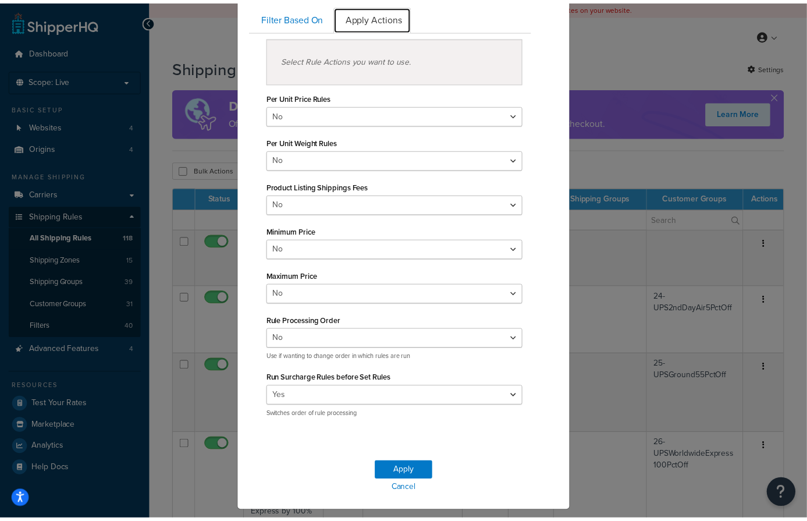
scroll to position [141, 0]
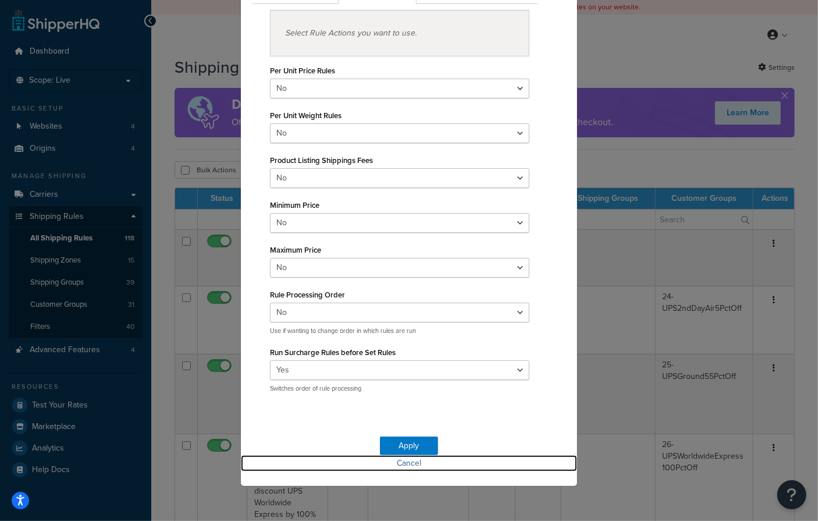
click at [408, 460] on link "Cancel" at bounding box center [409, 463] width 336 height 16
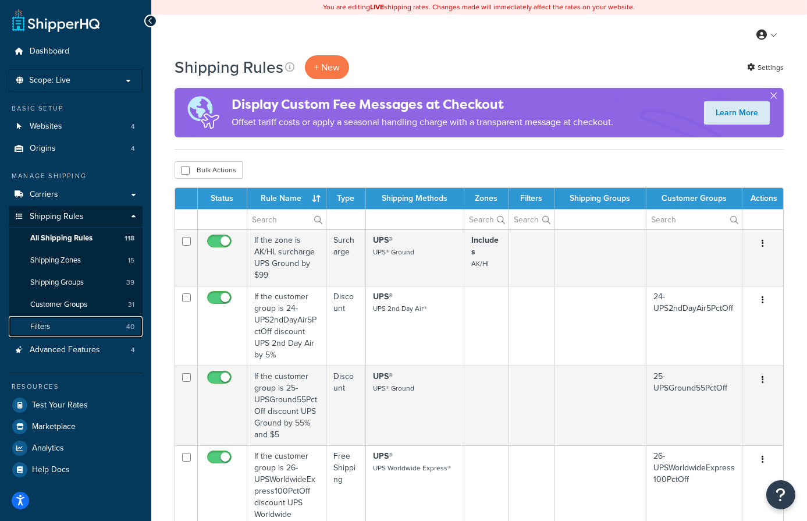
click at [49, 330] on span "Filters" at bounding box center [40, 327] width 20 height 10
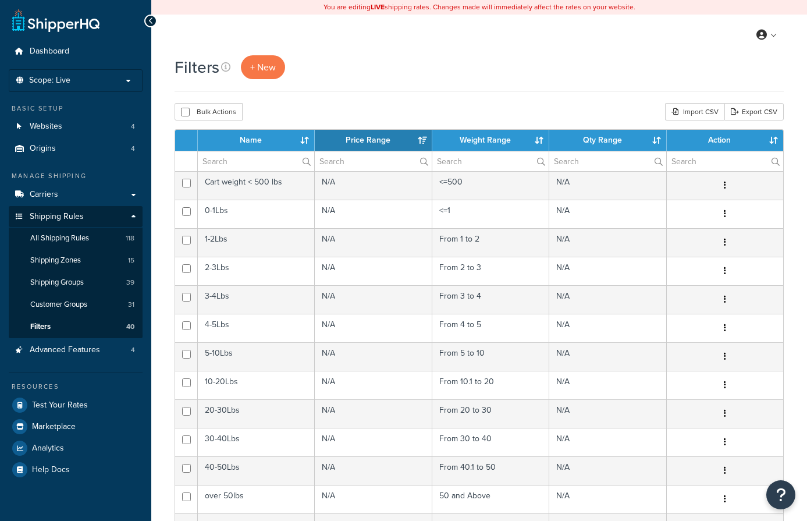
select select "15"
click at [53, 305] on span "Customer Groups" at bounding box center [58, 305] width 57 height 10
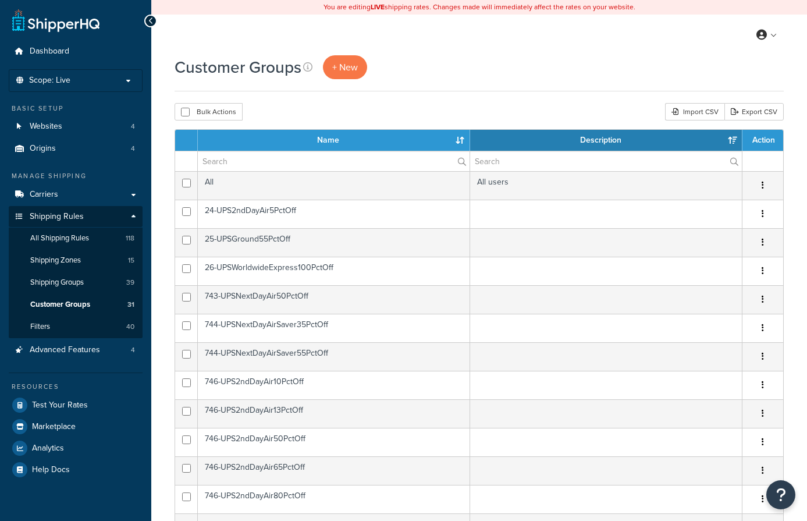
select select "15"
click at [534, 109] on div "Bulk Actions Duplicate [GEOGRAPHIC_DATA] Import CSV Export CSV" at bounding box center [479, 111] width 609 height 17
